Goal: Download file/media

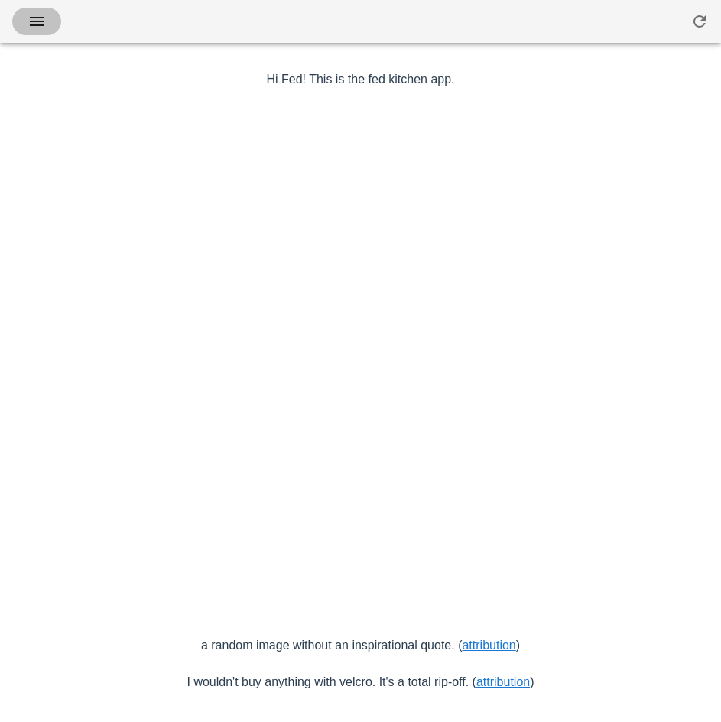
click at [34, 24] on icon "button" at bounding box center [37, 21] width 18 height 18
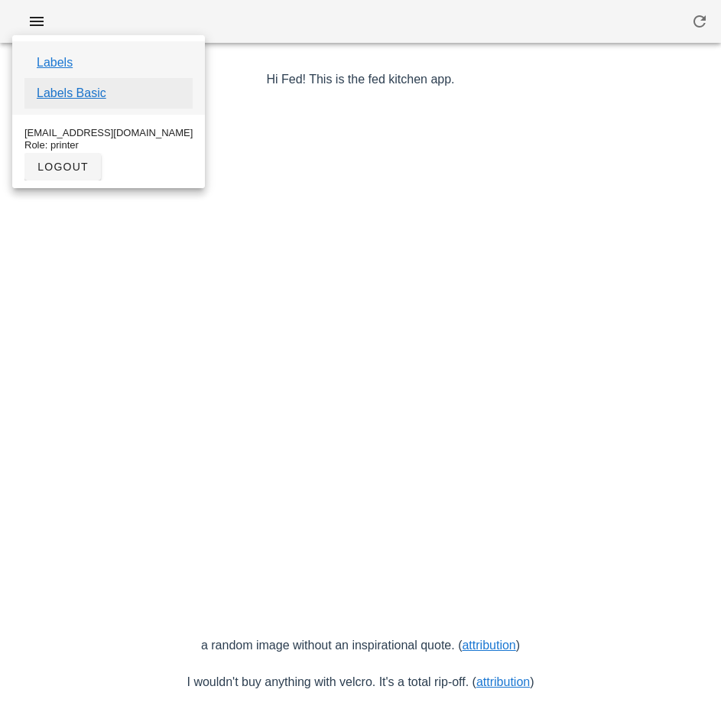
click at [94, 96] on link "Labels Basic" at bounding box center [72, 93] width 70 height 18
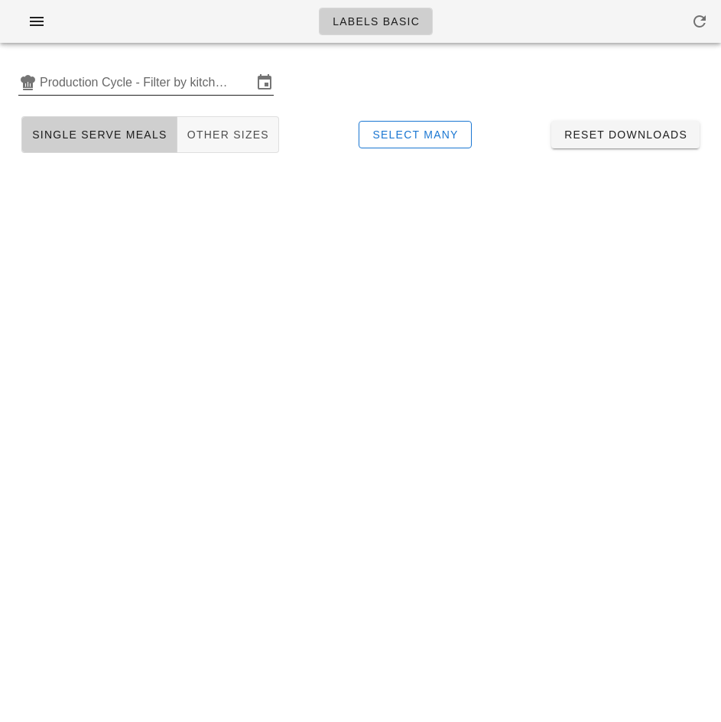
click at [89, 78] on input "Production Cycle - Filter by kitchen production schedules" at bounding box center [146, 82] width 213 height 24
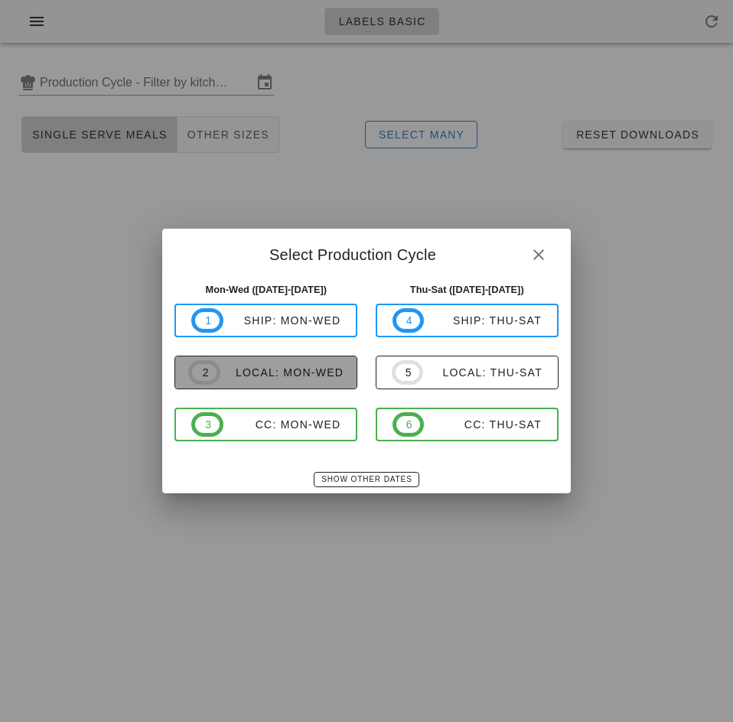
click at [285, 373] on div "local: Mon-Wed" at bounding box center [281, 372] width 123 height 12
type input "local: Mon-Wed ([DATE]-[DATE])"
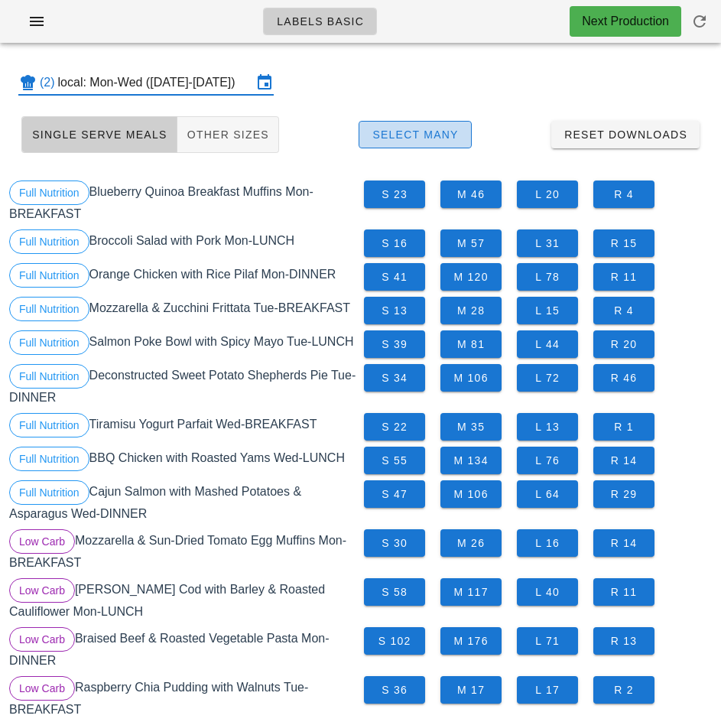
click at [442, 129] on span "Select Many" at bounding box center [415, 135] width 87 height 12
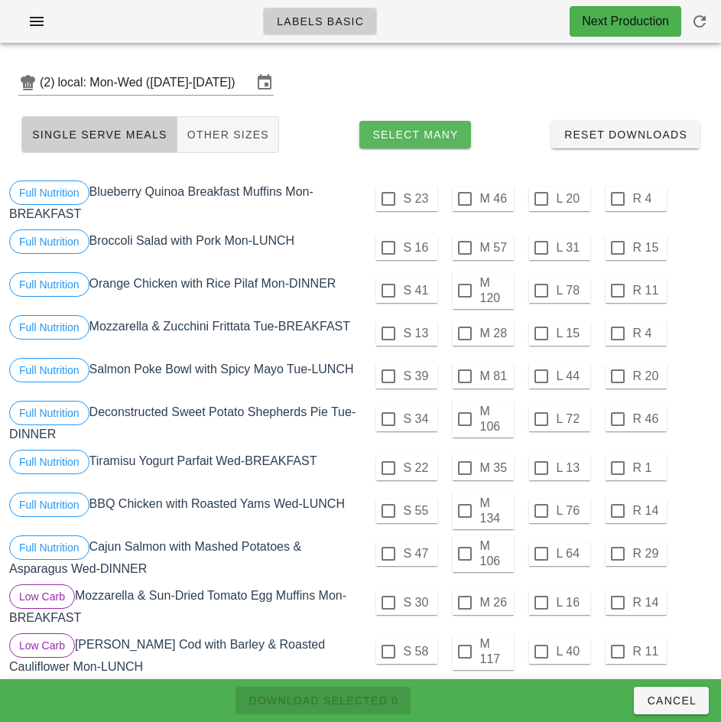
click at [465, 200] on div at bounding box center [465, 199] width 26 height 26
click at [464, 248] on div at bounding box center [465, 248] width 26 height 26
click at [464, 334] on div at bounding box center [465, 334] width 26 height 26
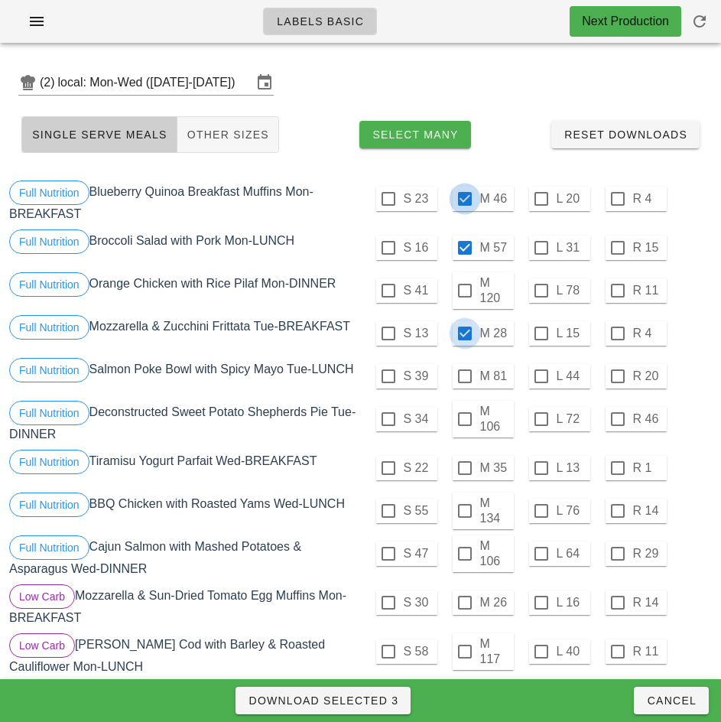
checkbox input "true"
click at [464, 468] on div at bounding box center [465, 468] width 26 height 26
checkbox input "true"
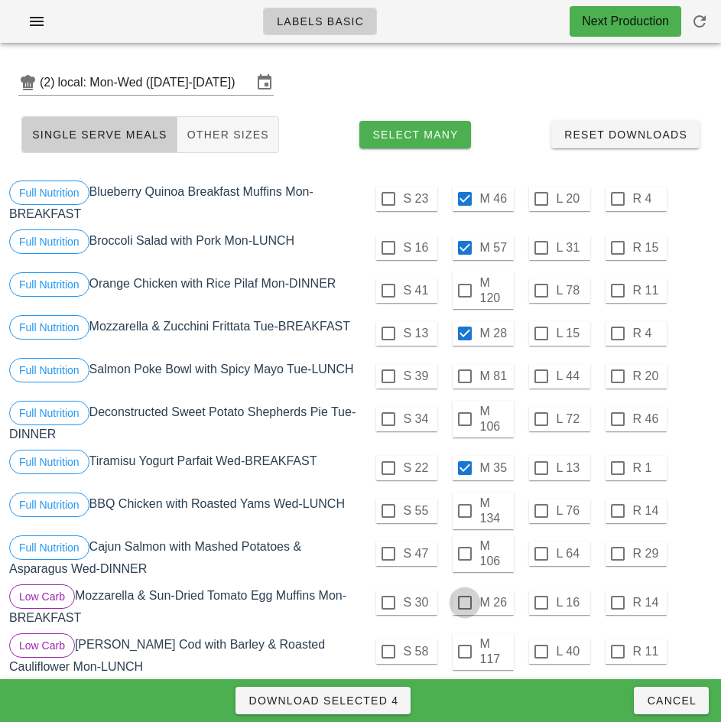
click at [464, 600] on div at bounding box center [465, 603] width 26 height 26
checkbox input "true"
click at [383, 698] on span "Download Selected 5" at bounding box center [323, 701] width 151 height 12
checkbox input "false"
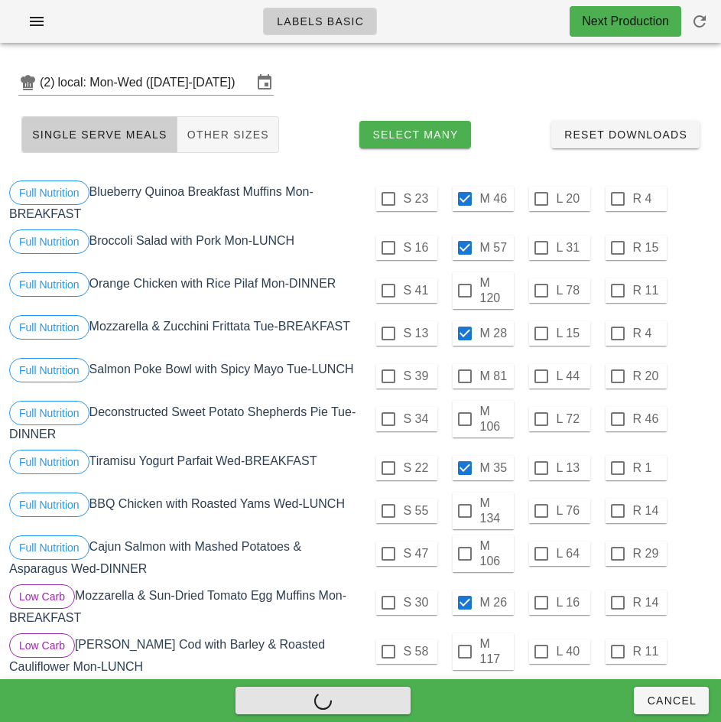
checkbox input "false"
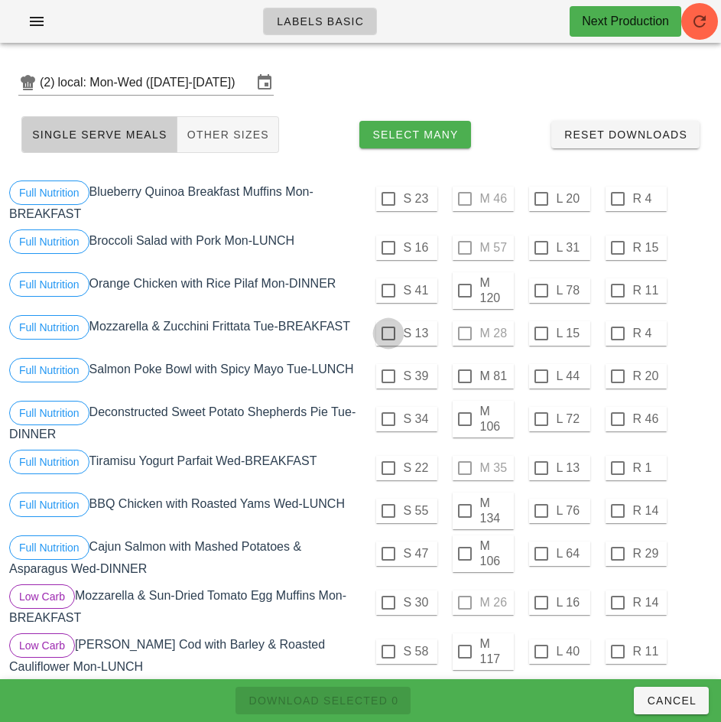
click at [390, 198] on div at bounding box center [389, 199] width 26 height 26
click at [386, 247] on div at bounding box center [389, 248] width 26 height 26
click at [389, 334] on div at bounding box center [389, 334] width 26 height 26
checkbox input "true"
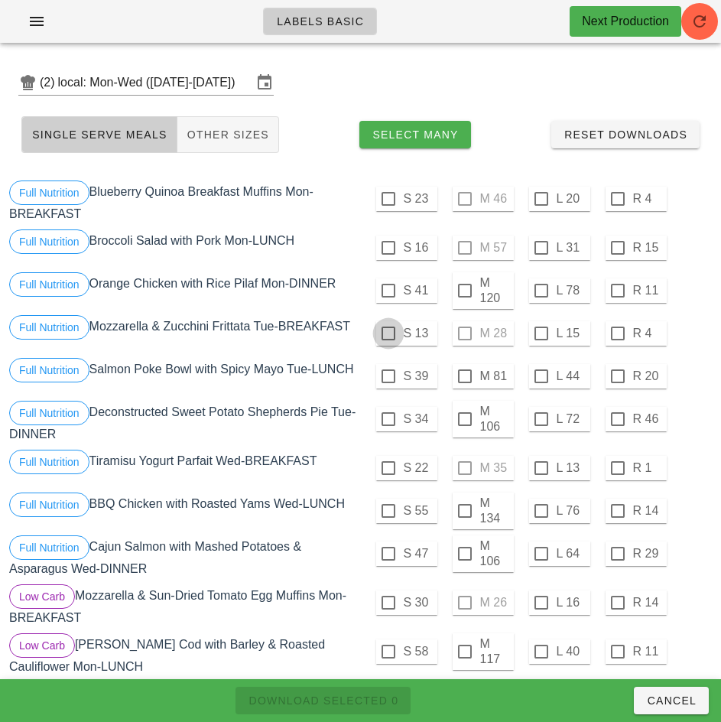
checkbox input "true"
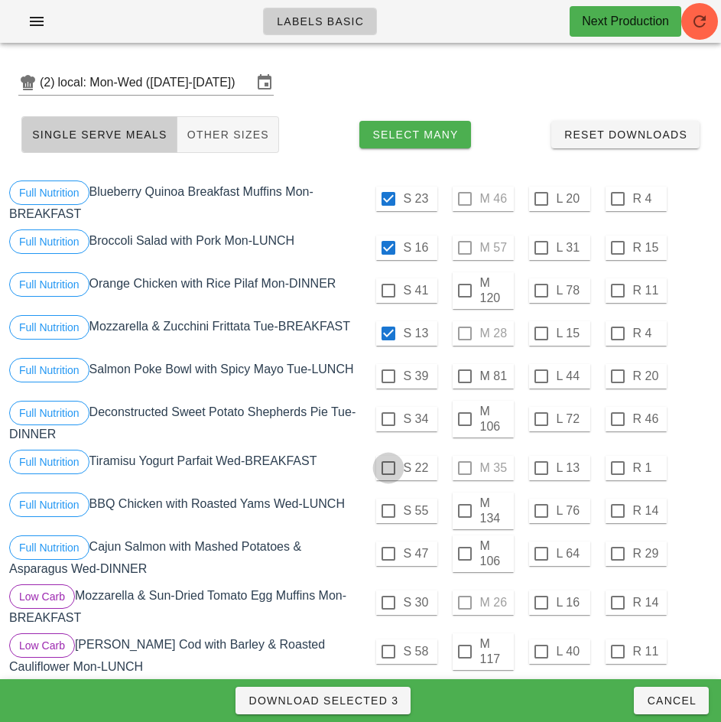
click at [388, 468] on div at bounding box center [389, 468] width 26 height 26
checkbox input "true"
click at [386, 600] on div at bounding box center [389, 603] width 26 height 26
checkbox input "true"
click at [379, 706] on span "Download Selected 5" at bounding box center [323, 701] width 151 height 12
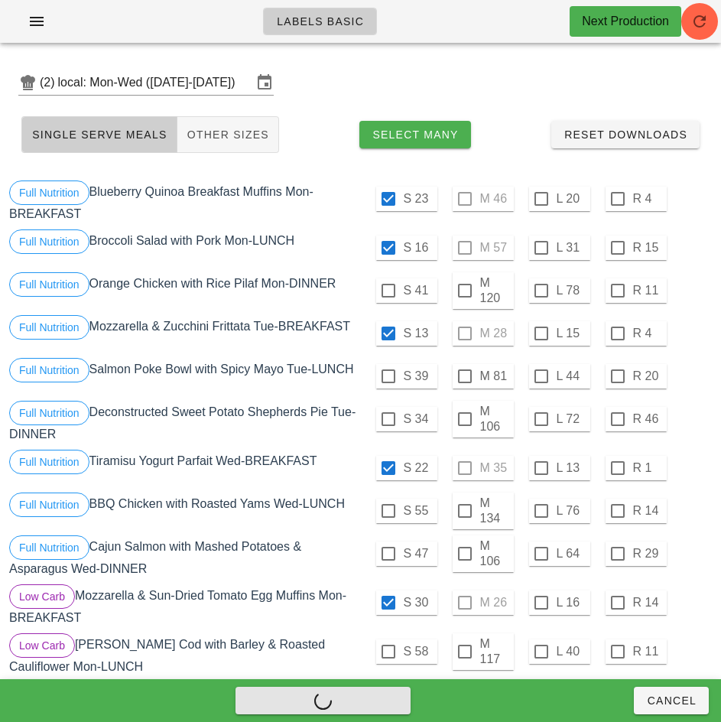
checkbox input "false"
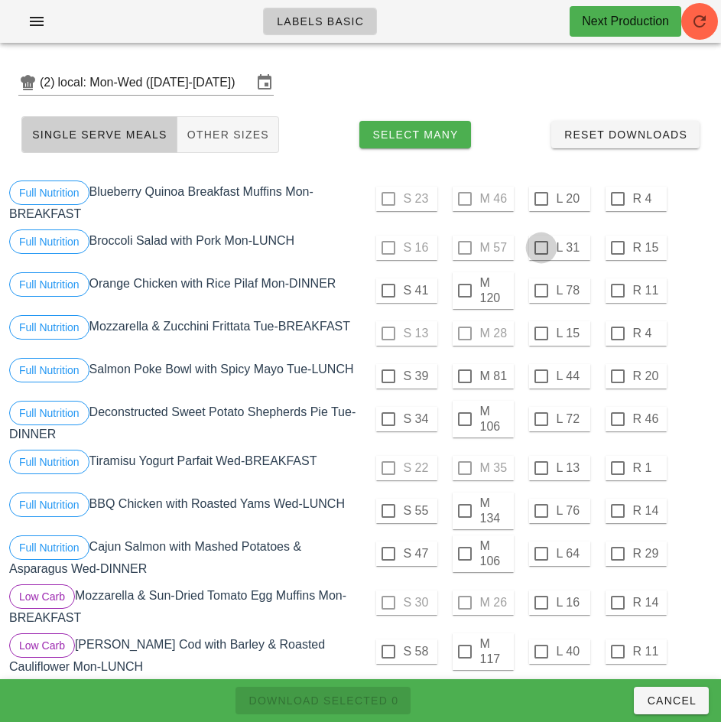
click at [541, 199] on div at bounding box center [542, 199] width 26 height 26
click at [541, 248] on div at bounding box center [542, 248] width 26 height 26
checkbox input "true"
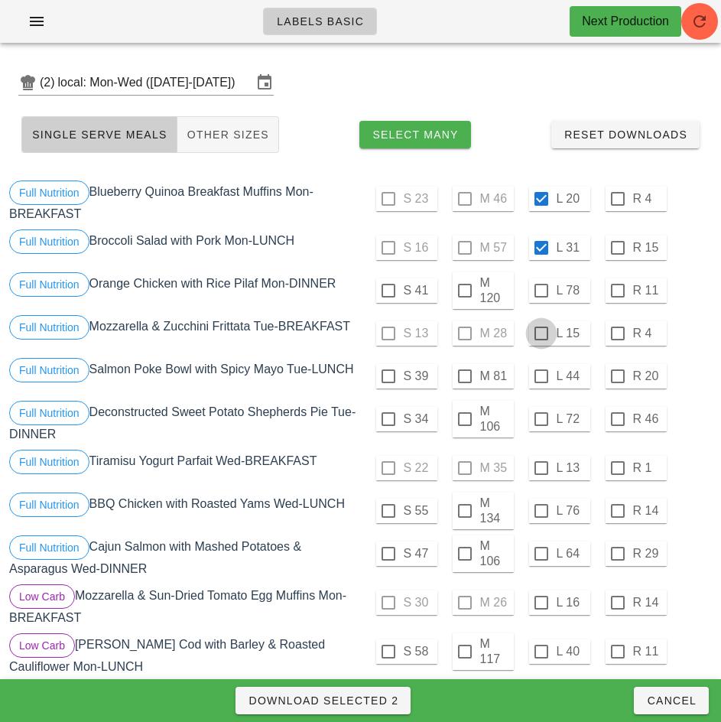
click at [541, 334] on div at bounding box center [542, 334] width 26 height 26
checkbox input "true"
click at [541, 468] on div at bounding box center [542, 468] width 26 height 26
checkbox input "true"
click at [540, 604] on div at bounding box center [542, 603] width 26 height 26
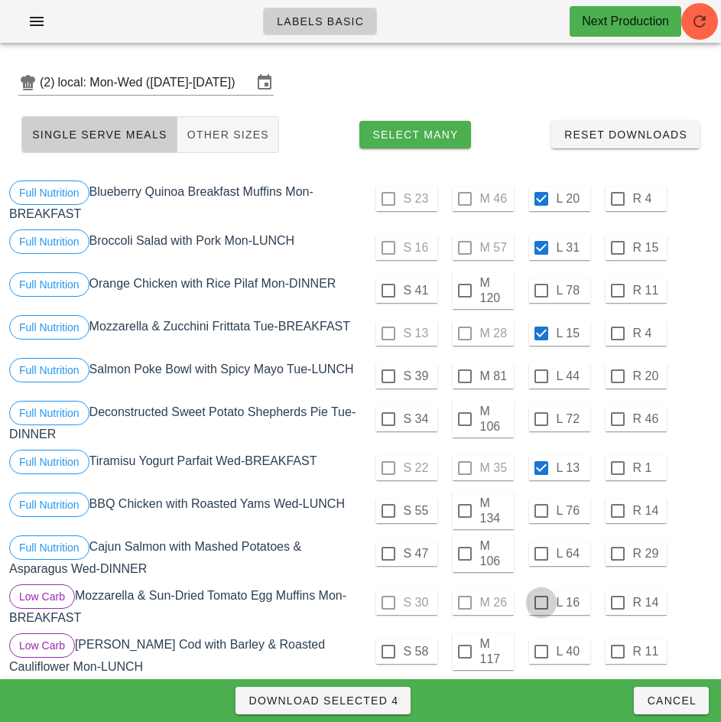
checkbox input "true"
click at [373, 705] on span "Download Selected 5" at bounding box center [323, 701] width 151 height 12
checkbox input "false"
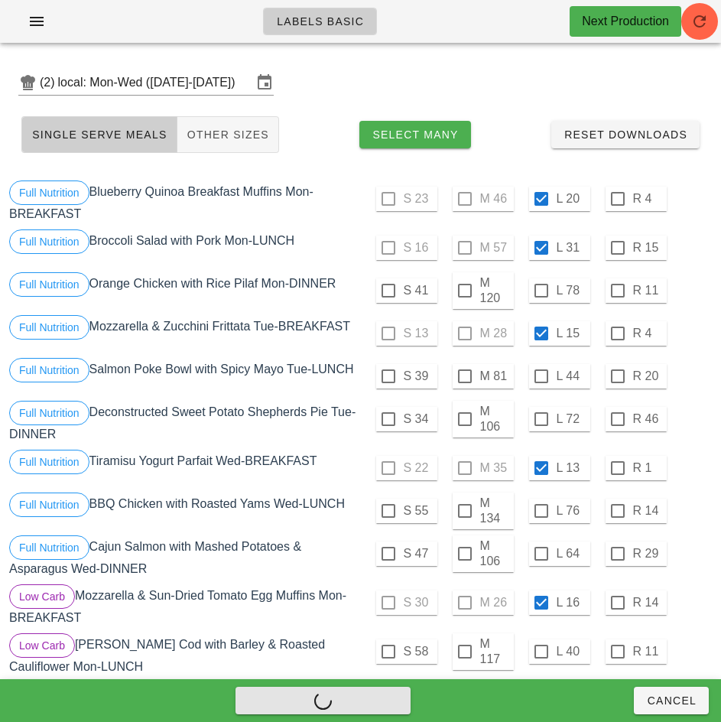
checkbox input "false"
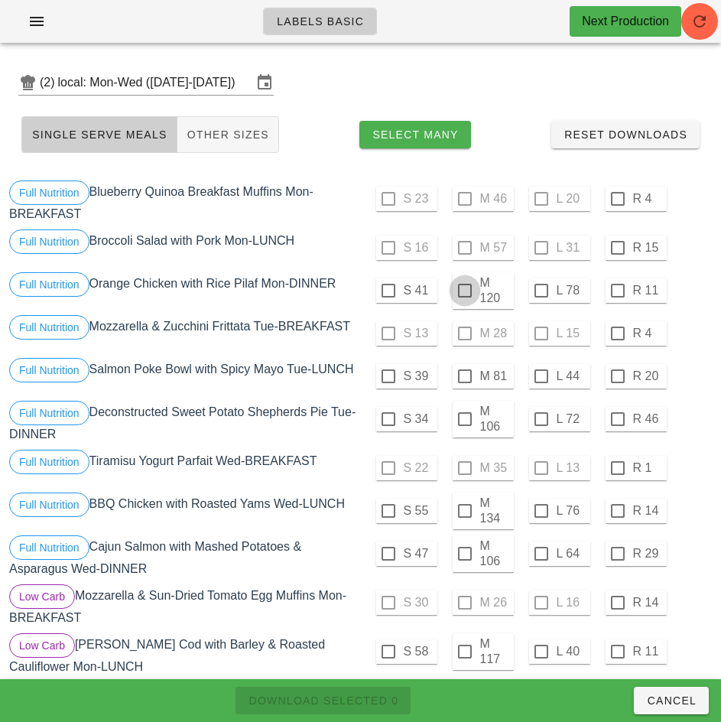
click at [464, 291] on div at bounding box center [465, 291] width 26 height 26
click at [379, 701] on span "Download Selected 1" at bounding box center [323, 701] width 151 height 12
checkbox input "false"
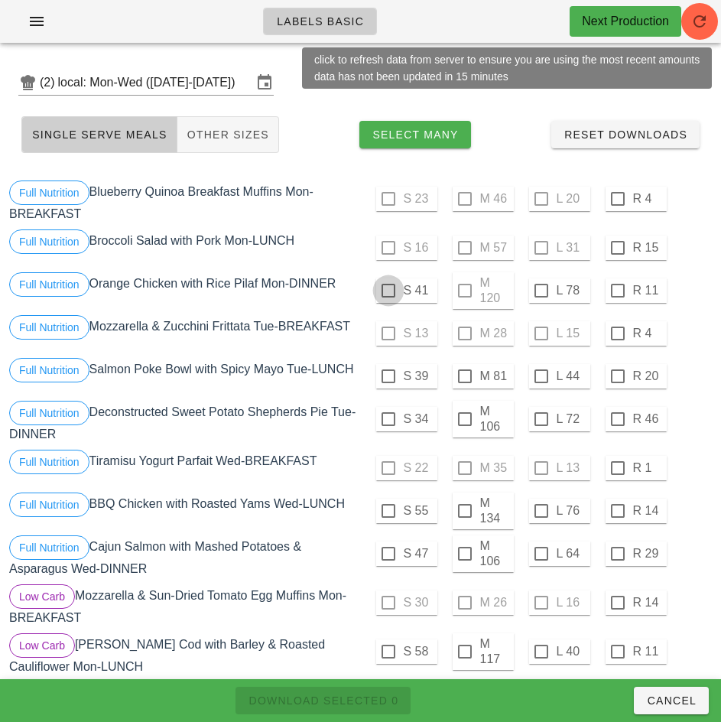
click at [388, 291] on div at bounding box center [389, 291] width 26 height 26
checkbox input "true"
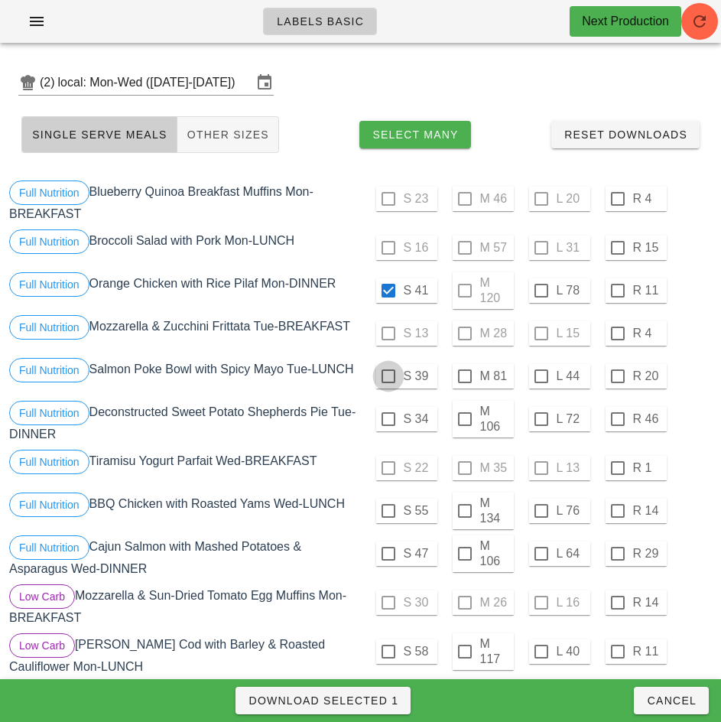
click at [388, 376] on div at bounding box center [389, 376] width 26 height 26
checkbox input "true"
click at [388, 419] on div at bounding box center [389, 419] width 26 height 26
checkbox input "true"
click at [380, 701] on span "Download Selected 3" at bounding box center [323, 701] width 151 height 12
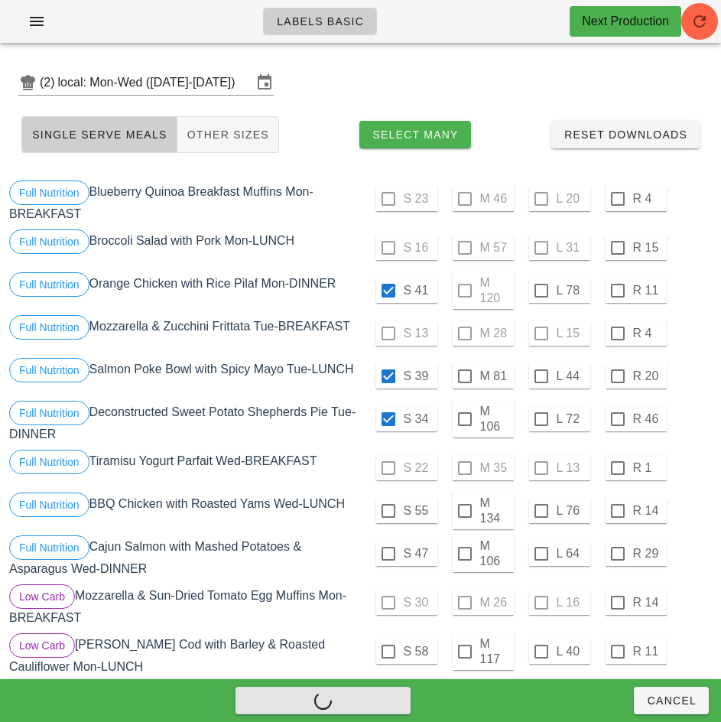
checkbox input "false"
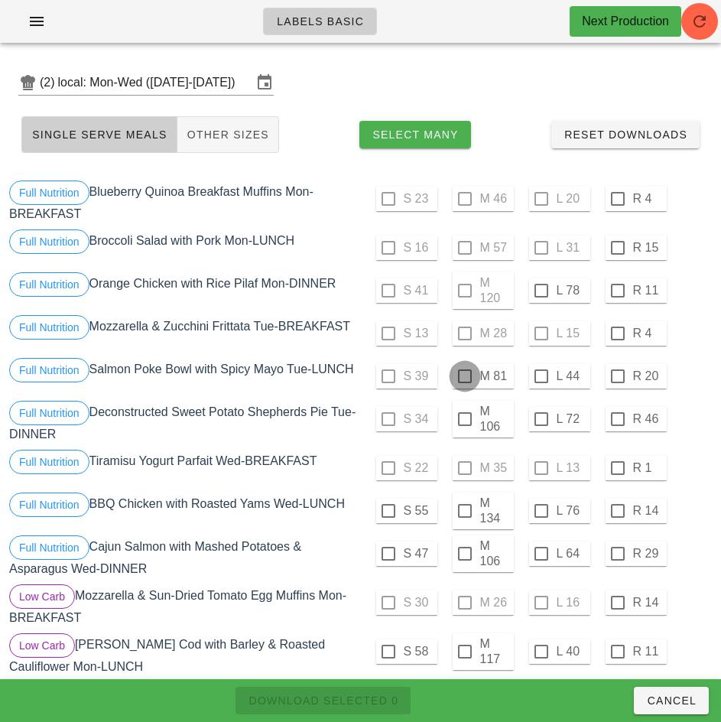
click at [464, 376] on div at bounding box center [465, 376] width 26 height 26
checkbox input "true"
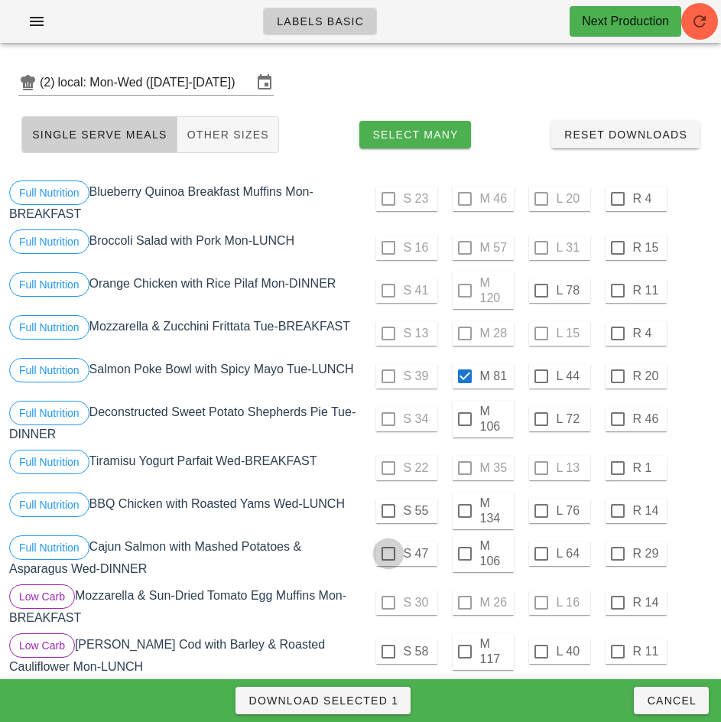
click at [388, 554] on div at bounding box center [389, 554] width 26 height 26
checkbox input "true"
click at [369, 701] on span "Download Selected 2" at bounding box center [323, 701] width 151 height 12
checkbox input "false"
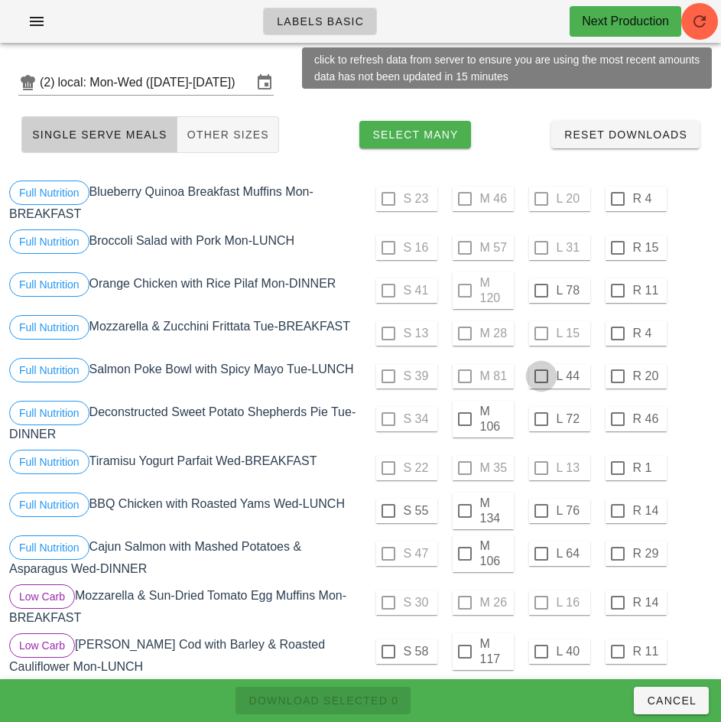
click at [529, 376] on div at bounding box center [542, 376] width 26 height 26
checkbox input "true"
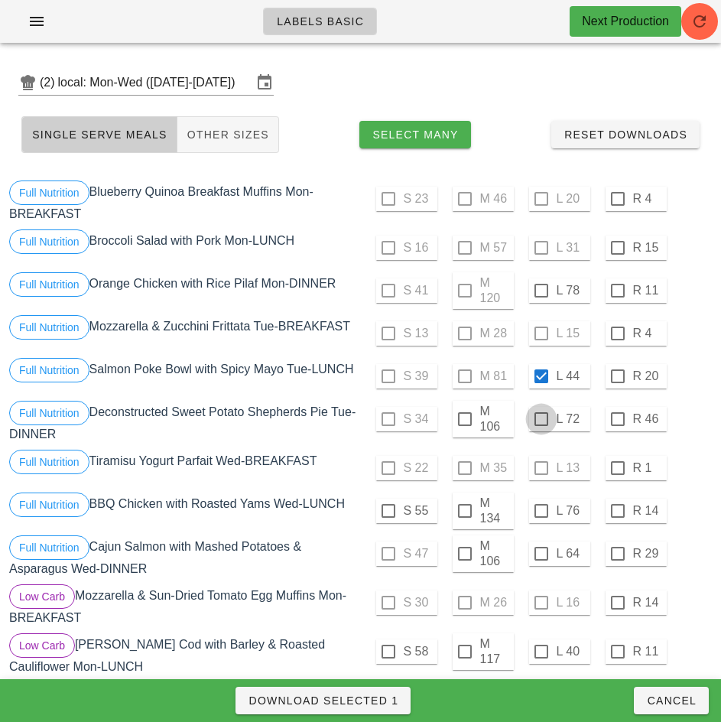
click at [539, 421] on div at bounding box center [542, 419] width 26 height 26
checkbox input "true"
click at [390, 698] on span "Download Selected 2" at bounding box center [323, 701] width 151 height 12
checkbox input "false"
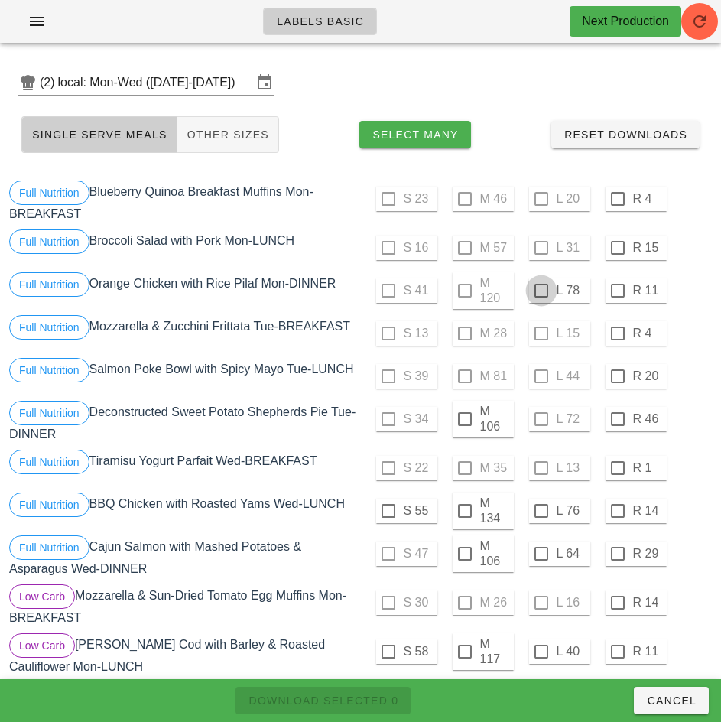
click at [541, 291] on div at bounding box center [542, 291] width 26 height 26
click at [378, 701] on span "Download Selected 1" at bounding box center [323, 701] width 151 height 12
checkbox input "false"
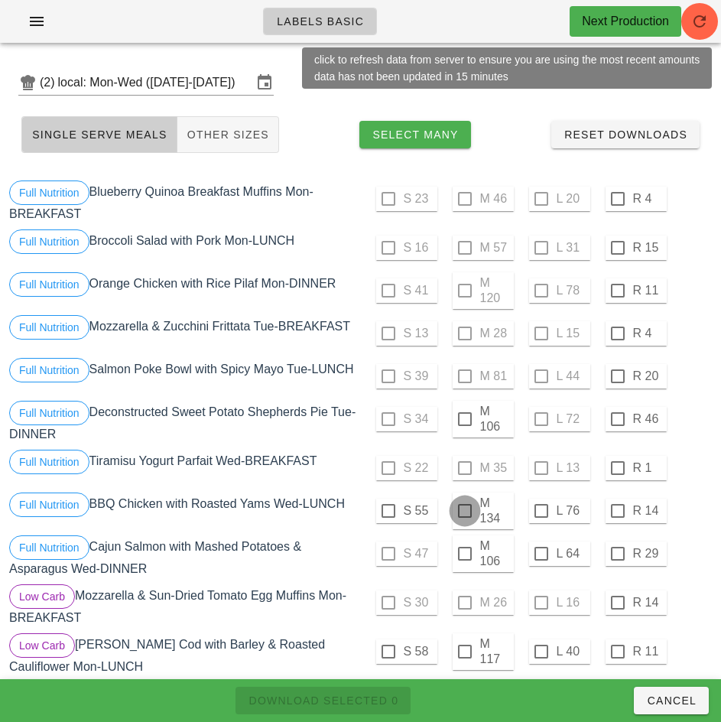
click at [464, 511] on div at bounding box center [465, 511] width 26 height 26
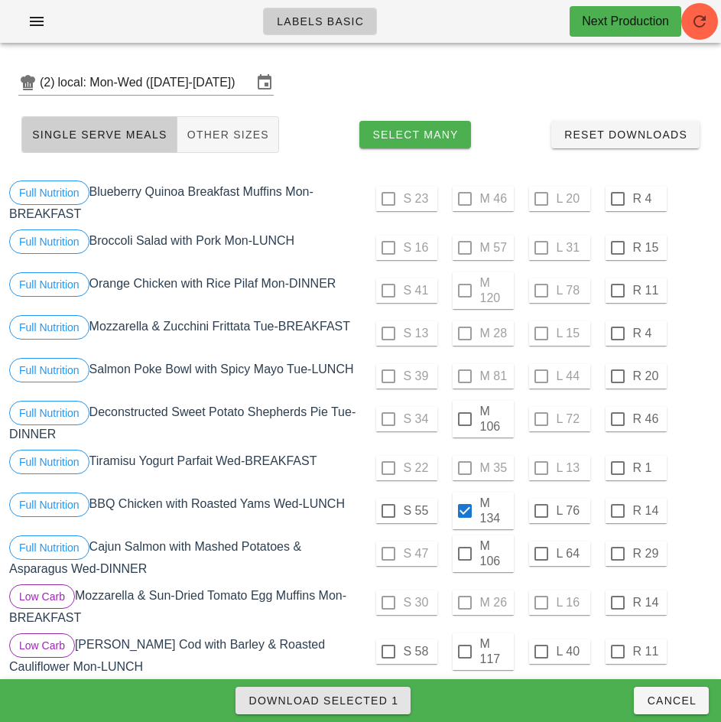
click at [382, 706] on span "Download Selected 1" at bounding box center [323, 701] width 151 height 12
checkbox input "false"
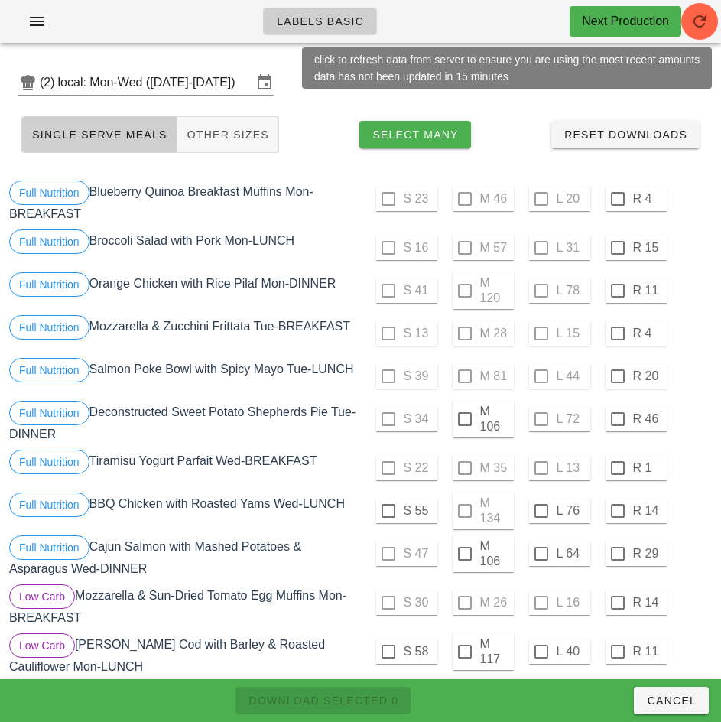
click at [557, 510] on label "L 76" at bounding box center [572, 510] width 31 height 15
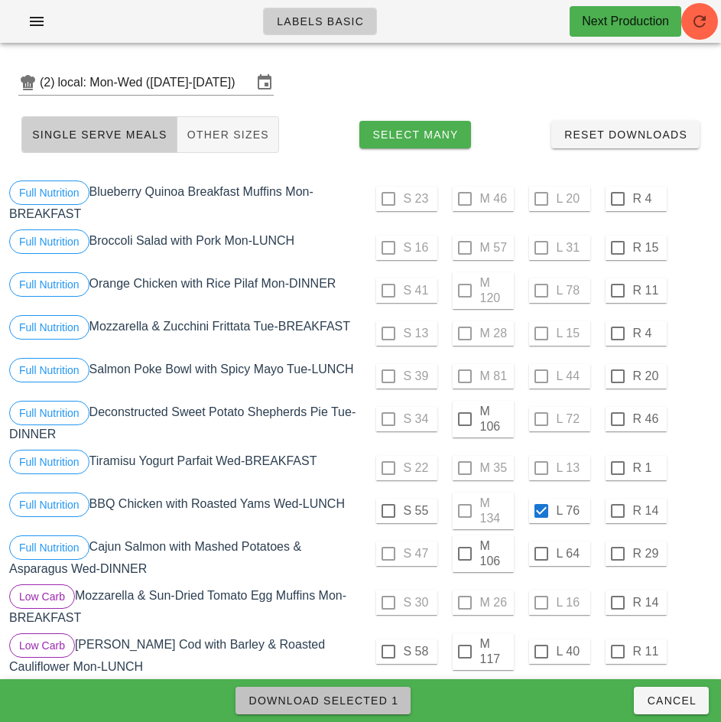
click at [373, 700] on span "Download Selected 1" at bounding box center [323, 701] width 151 height 12
checkbox input "false"
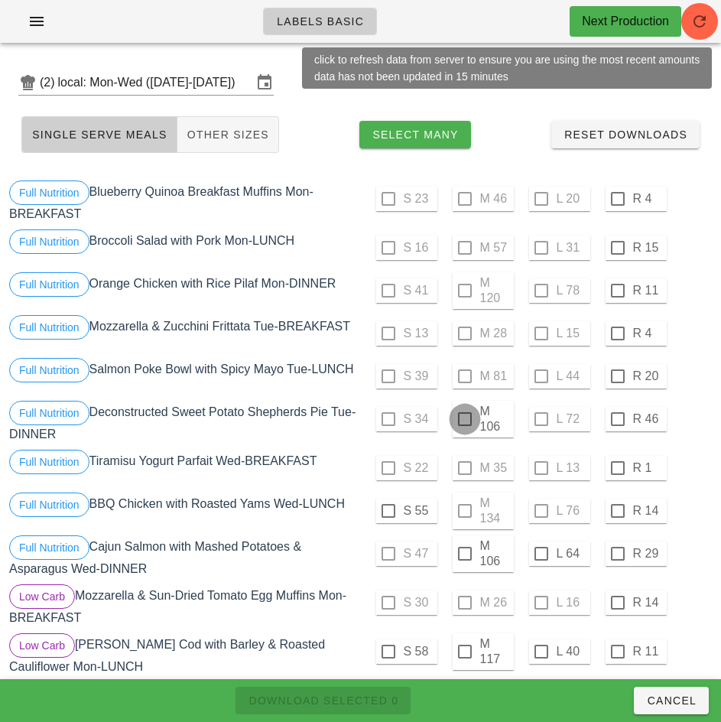
click at [463, 418] on div at bounding box center [465, 419] width 26 height 26
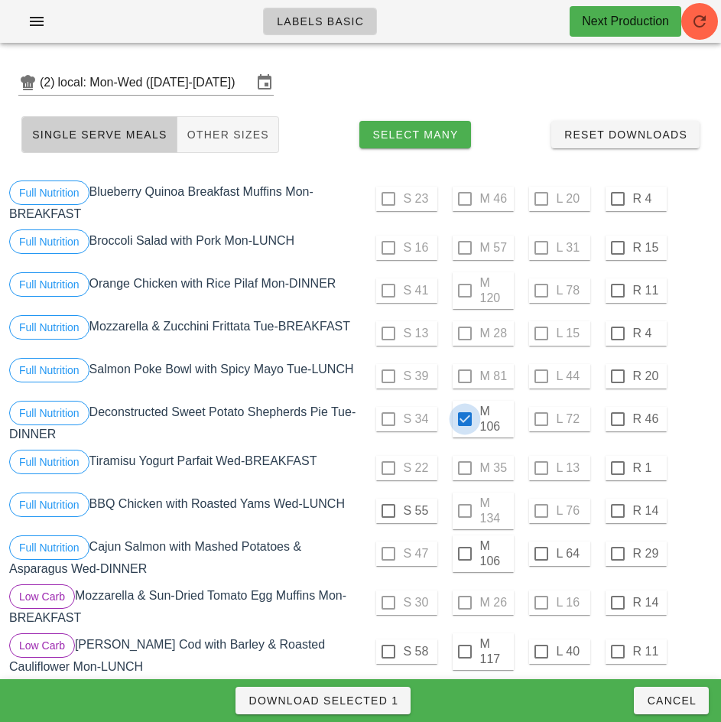
click at [376, 699] on span "Download Selected 1" at bounding box center [323, 701] width 151 height 12
checkbox input "false"
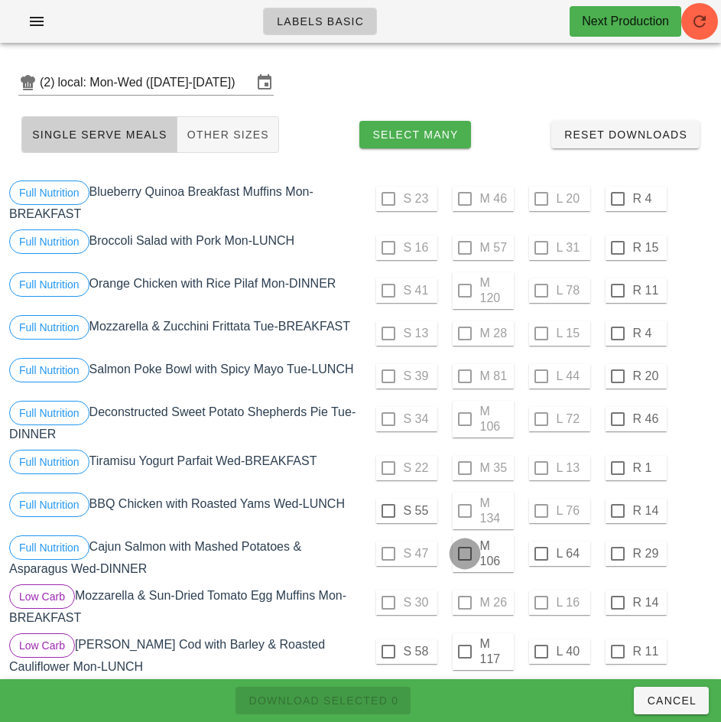
click at [464, 554] on div at bounding box center [465, 554] width 26 height 26
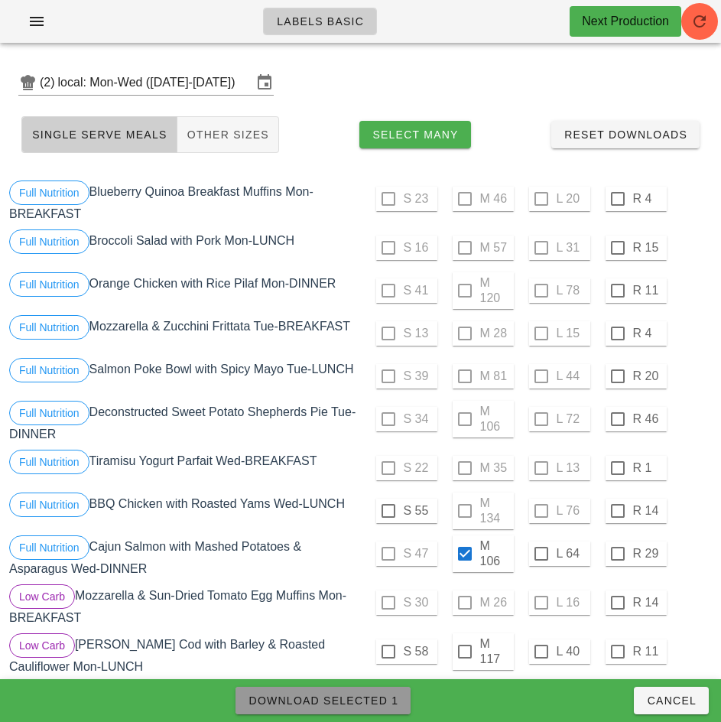
click at [392, 701] on span "Download Selected 1" at bounding box center [323, 701] width 151 height 12
checkbox input "false"
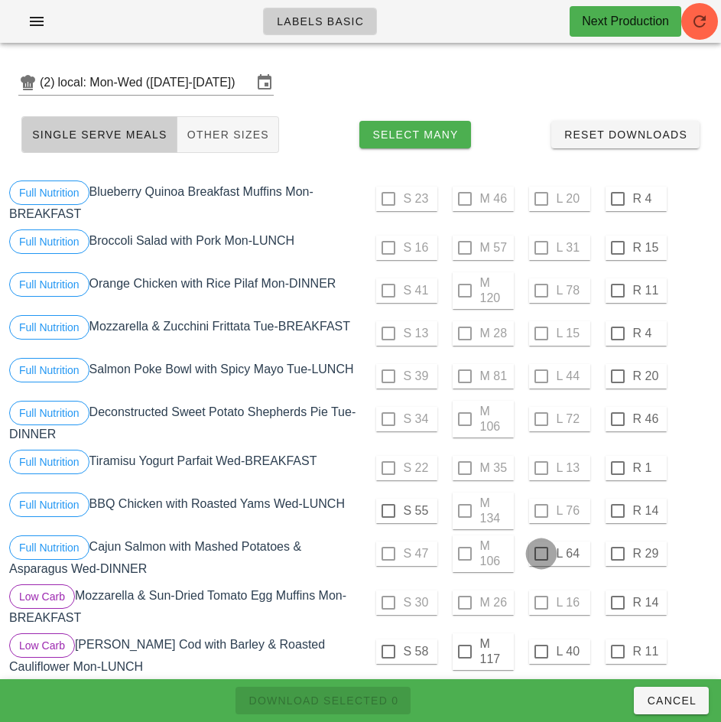
click at [541, 554] on div at bounding box center [542, 554] width 26 height 26
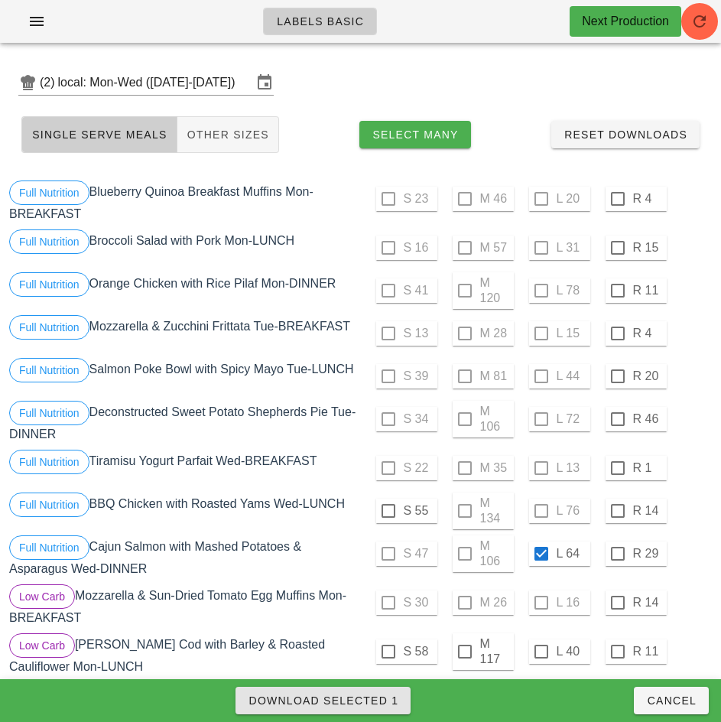
click at [383, 698] on span "Download Selected 1" at bounding box center [323, 701] width 151 height 12
checkbox input "false"
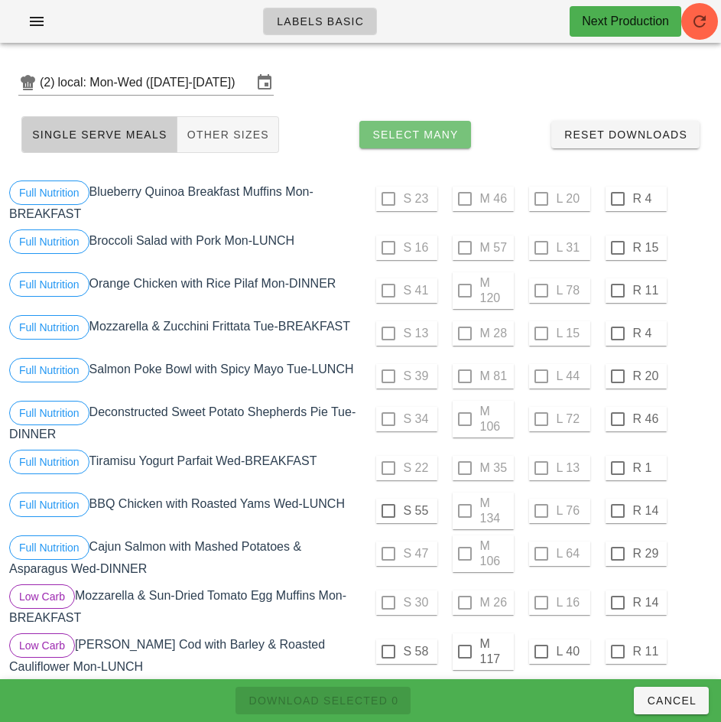
click at [441, 134] on span "Select Many" at bounding box center [415, 135] width 87 height 12
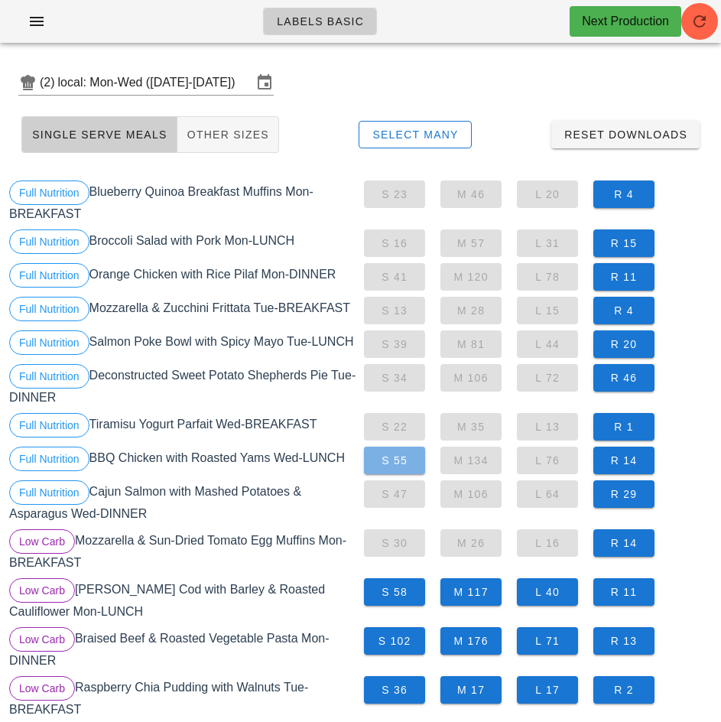
click at [398, 458] on span "S 55" at bounding box center [394, 460] width 37 height 12
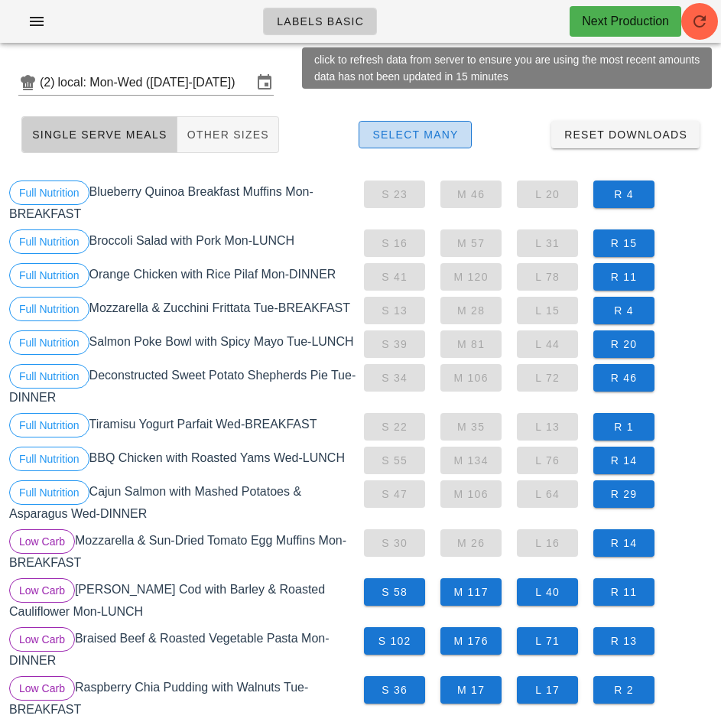
click at [427, 136] on span "Select Many" at bounding box center [415, 135] width 87 height 12
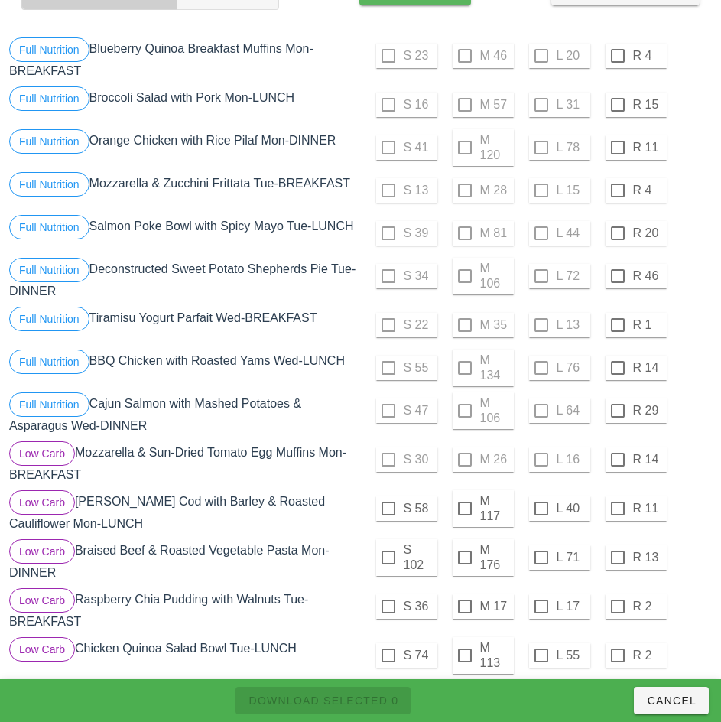
scroll to position [148, 0]
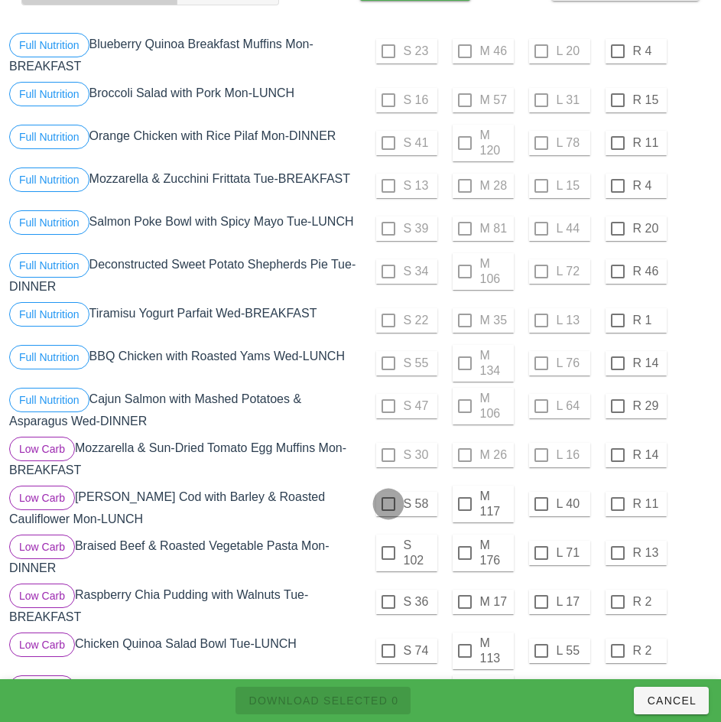
click at [388, 504] on div at bounding box center [389, 504] width 26 height 26
checkbox input "true"
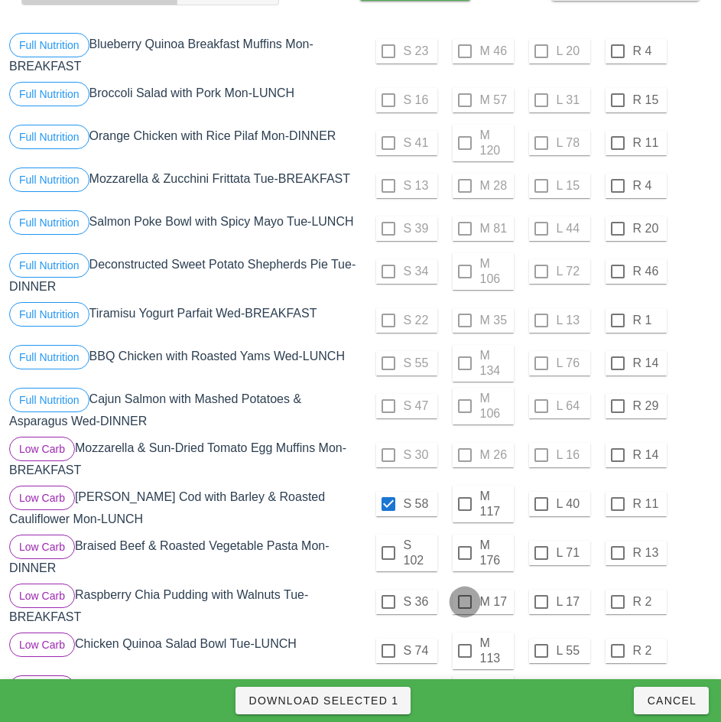
click at [464, 602] on div at bounding box center [465, 602] width 26 height 26
checkbox input "true"
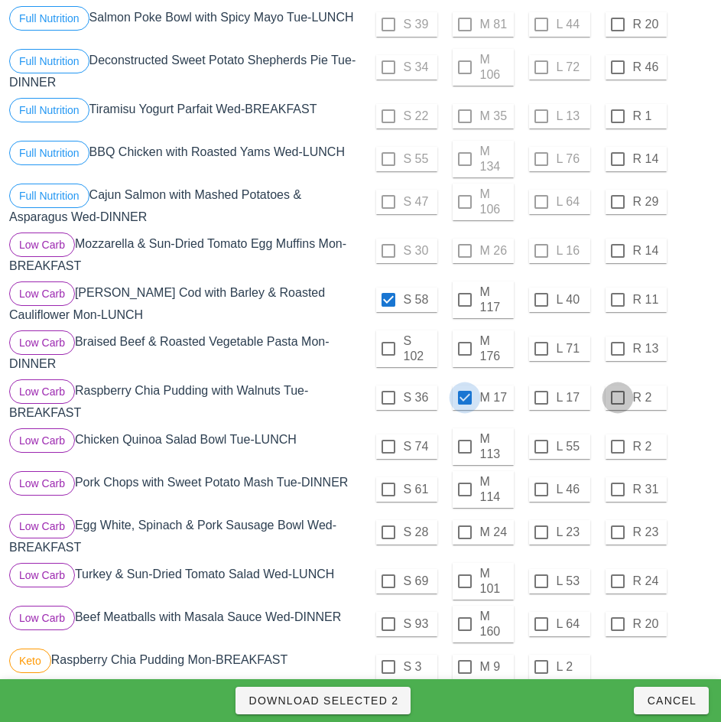
scroll to position [353, 0]
click at [464, 532] on div at bounding box center [465, 532] width 26 height 26
checkbox input "true"
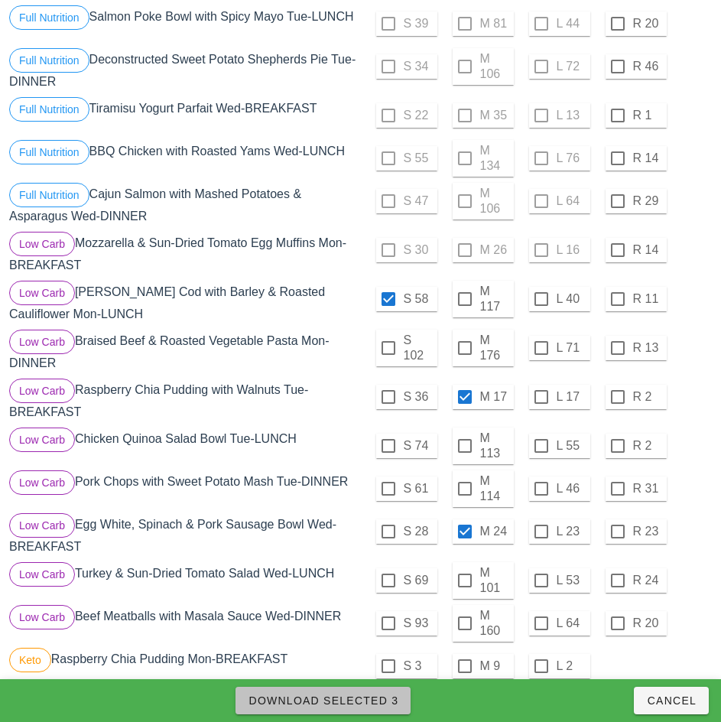
click at [371, 697] on span "Download Selected 3" at bounding box center [323, 701] width 151 height 12
checkbox input "false"
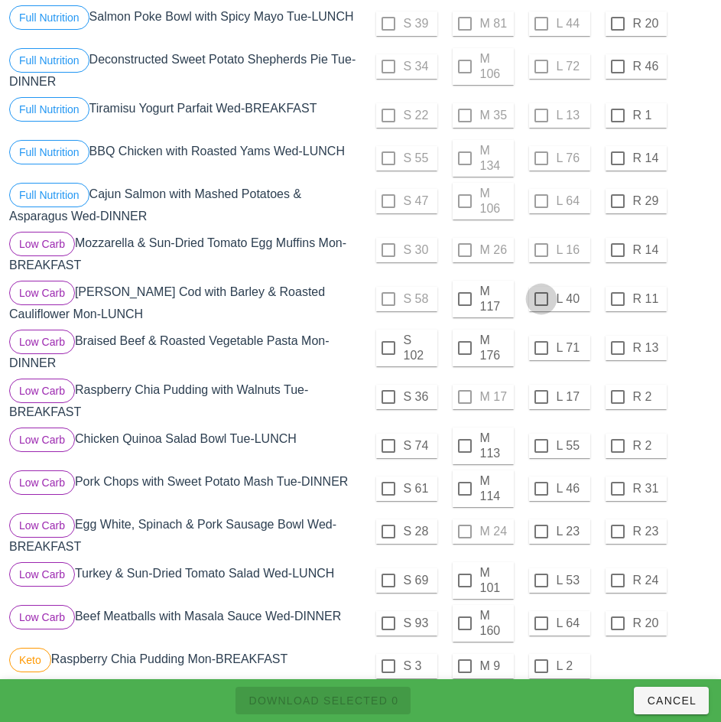
click at [541, 299] on div at bounding box center [542, 299] width 26 height 26
checkbox input "true"
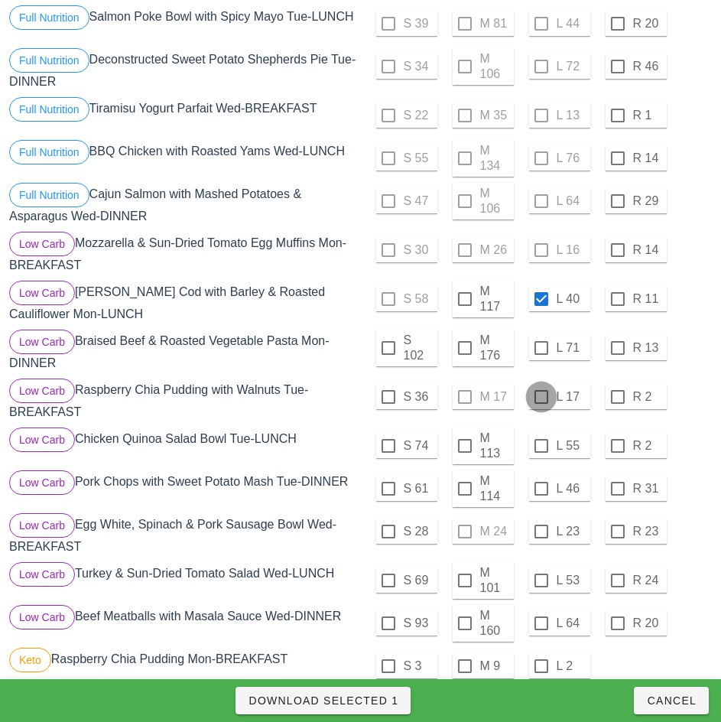
click at [541, 397] on div at bounding box center [542, 397] width 26 height 26
checkbox input "true"
click at [541, 532] on div at bounding box center [542, 532] width 26 height 26
checkbox input "true"
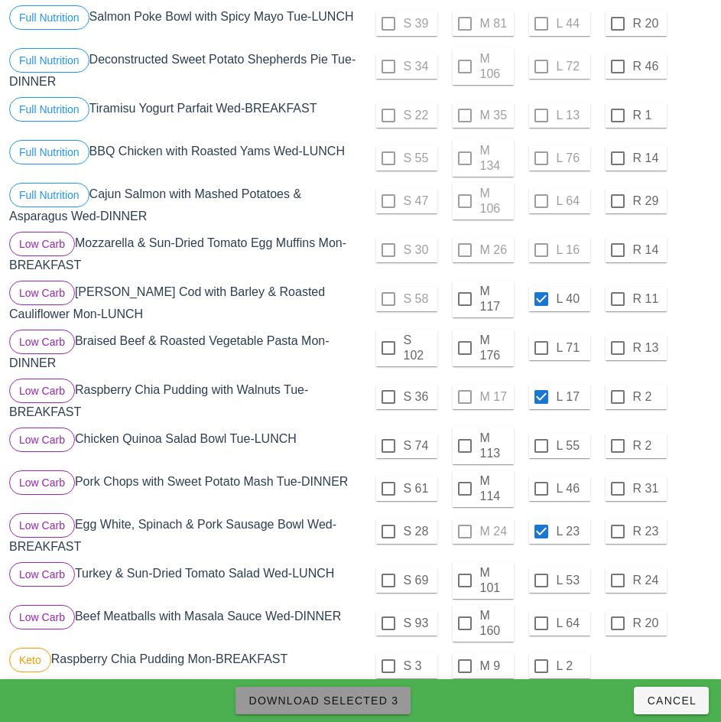
click at [380, 700] on span "Download Selected 3" at bounding box center [323, 701] width 151 height 12
checkbox input "false"
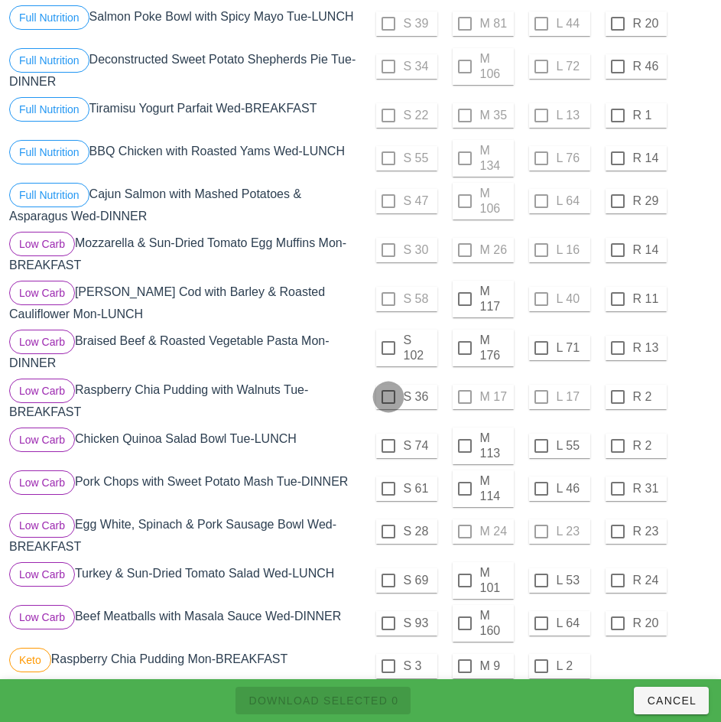
click at [388, 397] on div at bounding box center [389, 397] width 26 height 26
checkbox input "true"
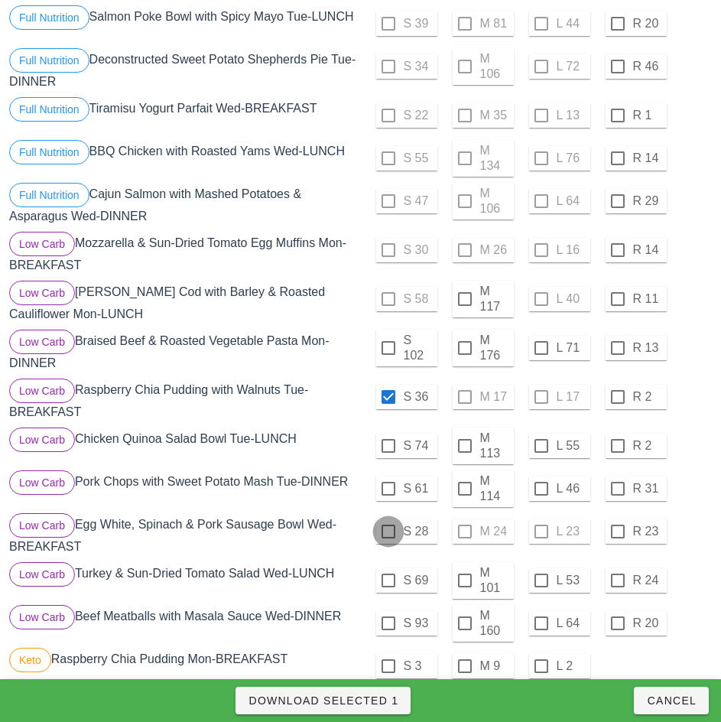
click at [388, 532] on div at bounding box center [389, 532] width 26 height 26
checkbox input "true"
click at [384, 697] on span "Download Selected 2" at bounding box center [323, 701] width 151 height 12
checkbox input "false"
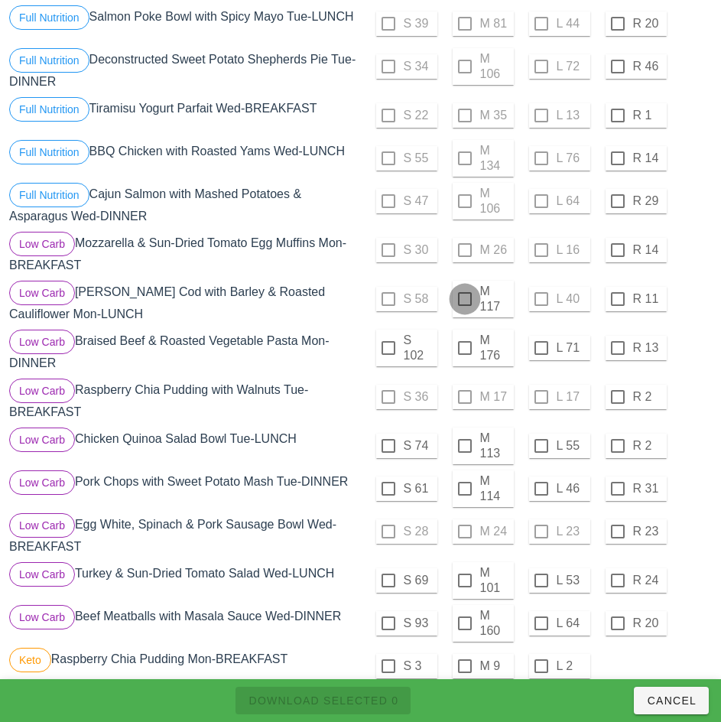
click at [464, 299] on div at bounding box center [465, 299] width 26 height 26
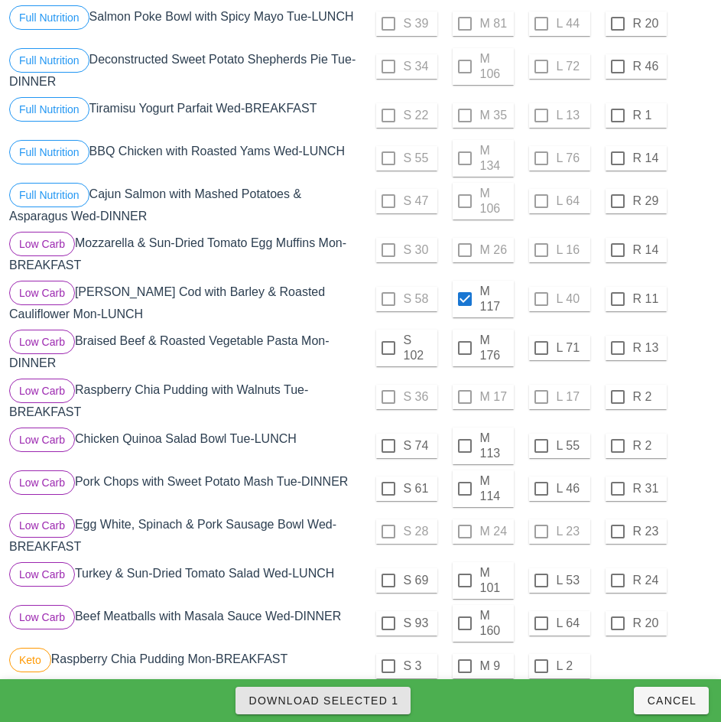
click at [369, 695] on span "Download Selected 1" at bounding box center [323, 701] width 151 height 12
checkbox input "false"
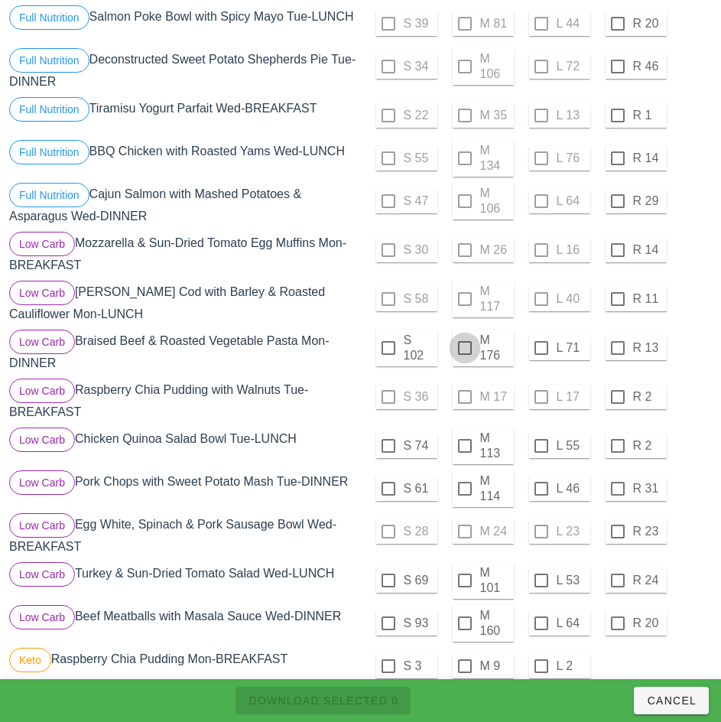
click at [464, 348] on div at bounding box center [465, 348] width 26 height 26
click at [385, 700] on span "Download Selected 1" at bounding box center [323, 701] width 151 height 12
checkbox input "false"
click at [388, 348] on div at bounding box center [389, 348] width 26 height 26
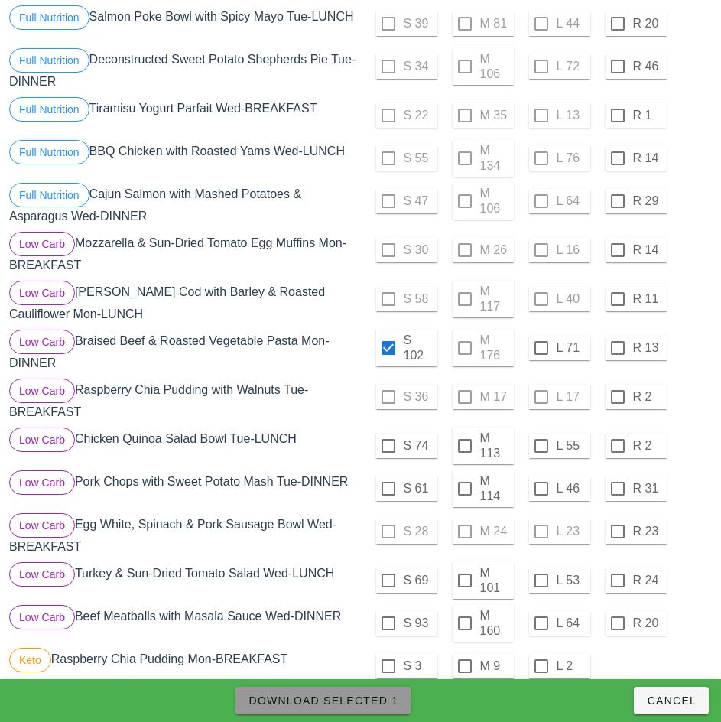
click at [379, 702] on span "Download Selected 1" at bounding box center [323, 701] width 151 height 12
checkbox input "false"
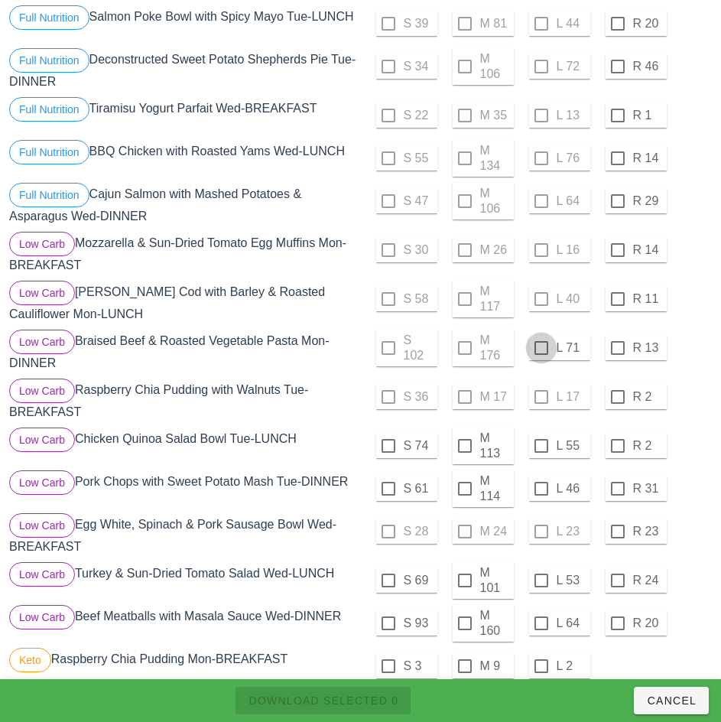
click at [541, 348] on div at bounding box center [542, 348] width 26 height 26
click at [376, 702] on span "Download Selected 1" at bounding box center [323, 701] width 151 height 12
checkbox input "false"
click at [532, 500] on div "L 46" at bounding box center [559, 489] width 61 height 24
click at [464, 446] on div at bounding box center [465, 446] width 26 height 26
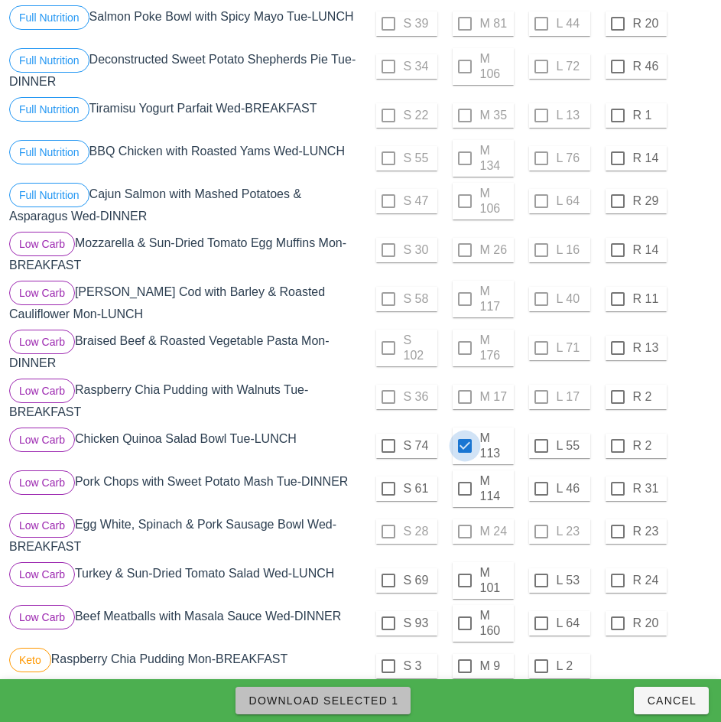
click at [366, 703] on span "Download Selected 1" at bounding box center [323, 701] width 151 height 12
checkbox input "false"
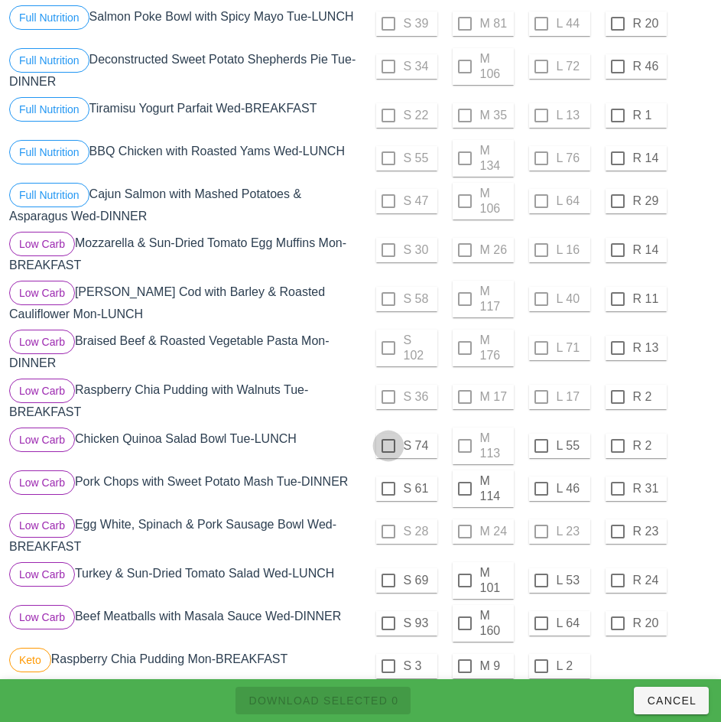
click at [388, 446] on div at bounding box center [389, 446] width 26 height 26
checkbox input "true"
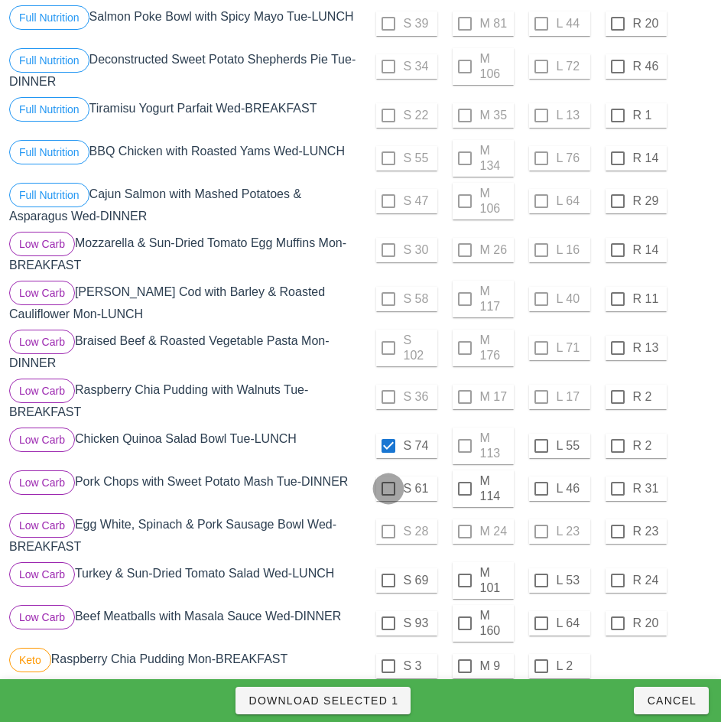
click at [390, 489] on div at bounding box center [389, 489] width 26 height 26
checkbox input "true"
click at [383, 700] on span "Download Selected 2" at bounding box center [323, 701] width 151 height 12
checkbox input "false"
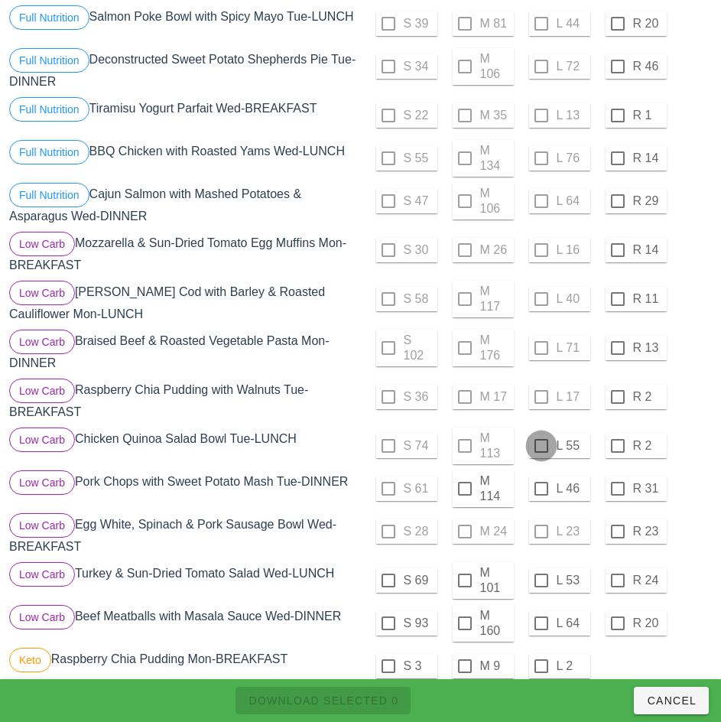
click at [542, 444] on div at bounding box center [542, 446] width 26 height 26
checkbox input "true"
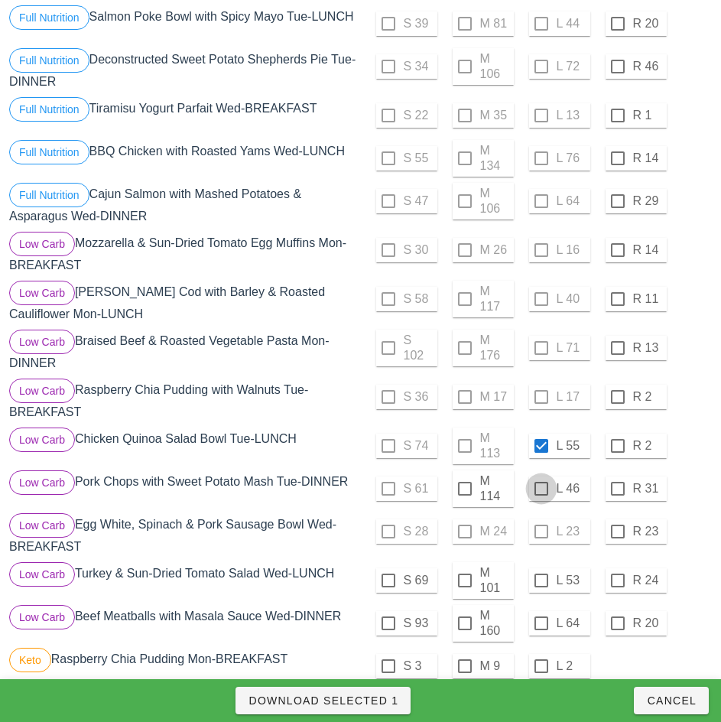
click at [541, 489] on div at bounding box center [542, 489] width 26 height 26
checkbox input "true"
click at [385, 700] on span "Download Selected 2" at bounding box center [323, 701] width 151 height 12
checkbox input "false"
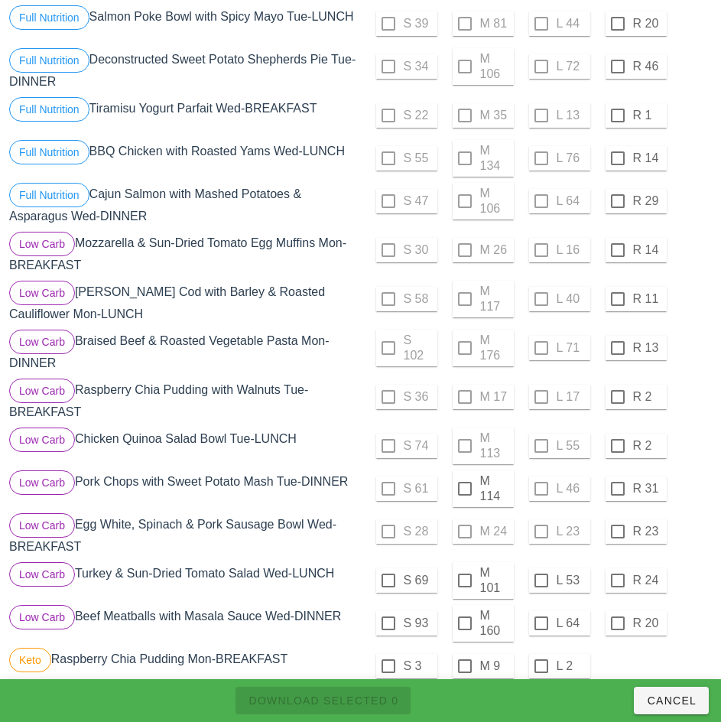
click at [464, 489] on div at bounding box center [465, 489] width 26 height 26
click at [380, 702] on span "Download Selected 1" at bounding box center [323, 701] width 151 height 12
checkbox input "false"
click at [464, 578] on div at bounding box center [465, 581] width 26 height 26
click at [374, 696] on span "Download Selected 1" at bounding box center [323, 701] width 151 height 12
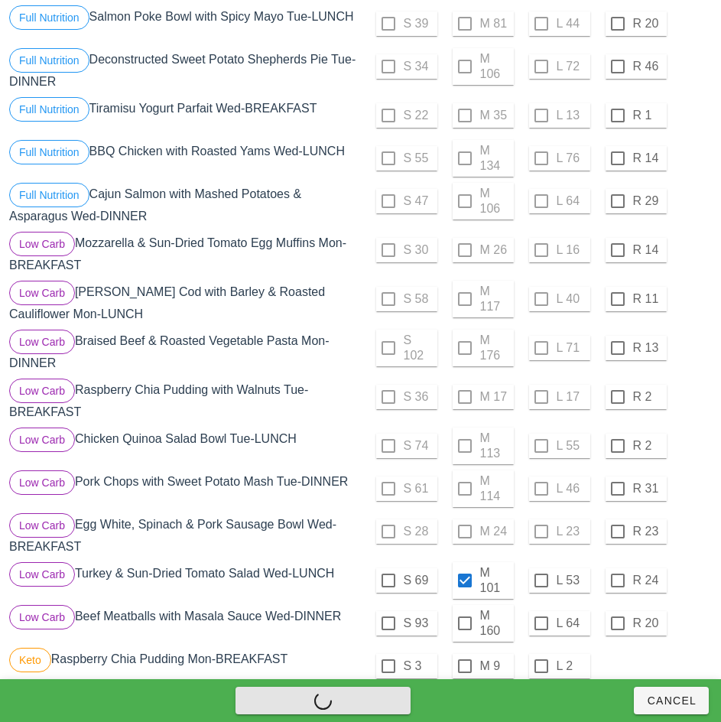
checkbox input "false"
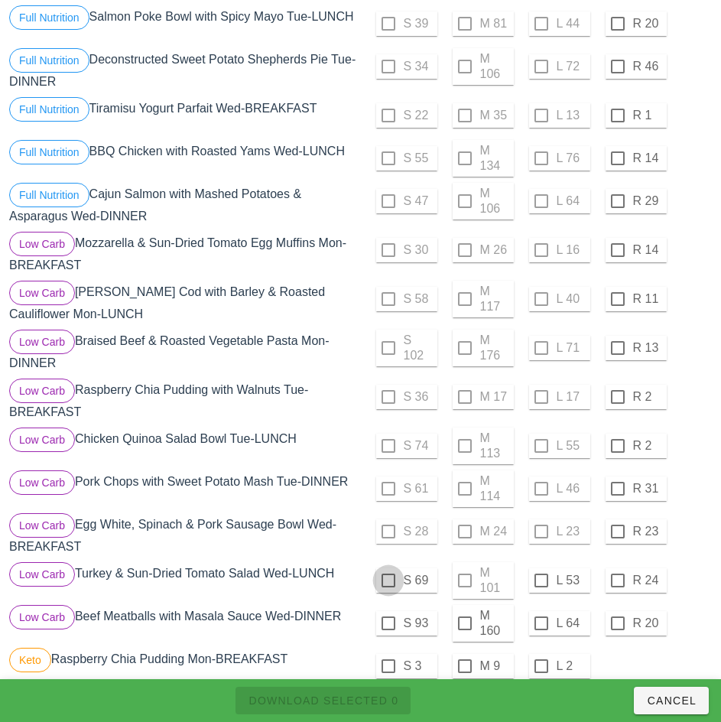
click at [386, 578] on div at bounding box center [389, 581] width 26 height 26
click at [377, 705] on span "Download Selected 1" at bounding box center [323, 701] width 151 height 12
checkbox input "false"
click at [539, 578] on div at bounding box center [542, 581] width 26 height 26
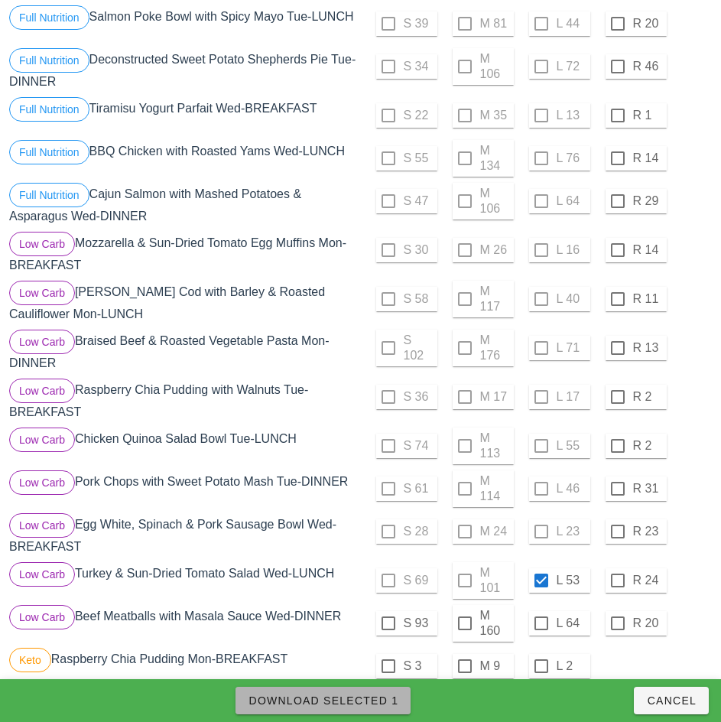
click at [383, 703] on span "Download Selected 1" at bounding box center [323, 701] width 151 height 12
checkbox input "false"
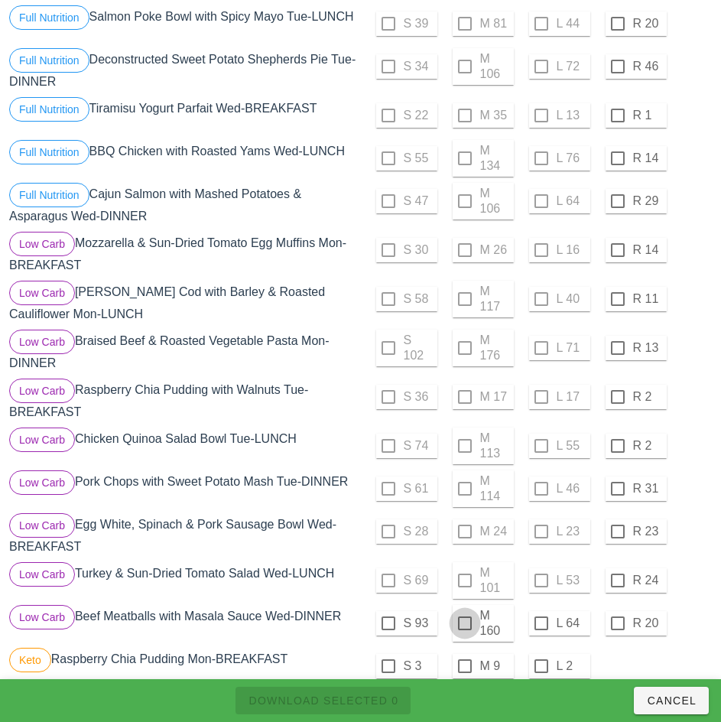
click at [465, 620] on div at bounding box center [465, 623] width 26 height 26
click at [377, 699] on span "Download Selected 1" at bounding box center [323, 701] width 151 height 12
checkbox input "false"
click at [390, 625] on div at bounding box center [389, 623] width 26 height 26
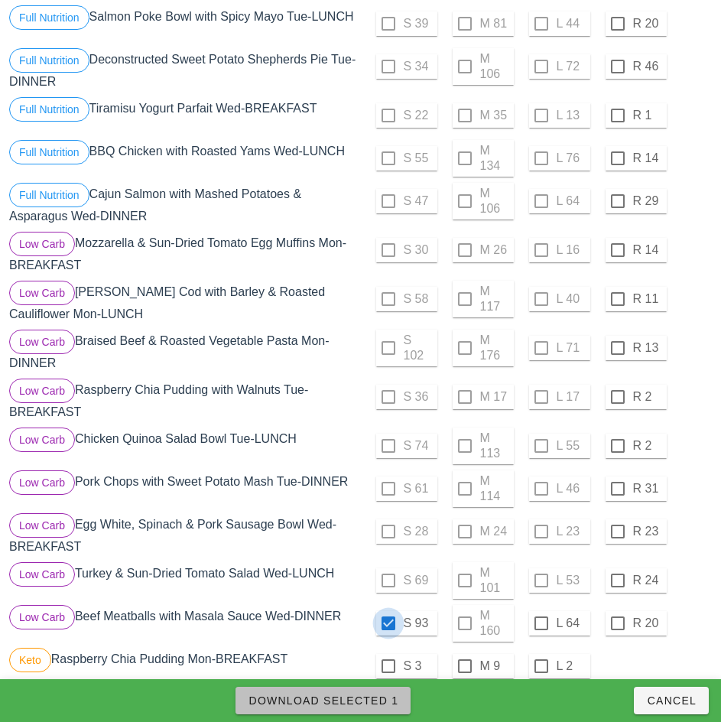
click at [371, 705] on span "Download Selected 1" at bounding box center [323, 701] width 151 height 12
checkbox input "false"
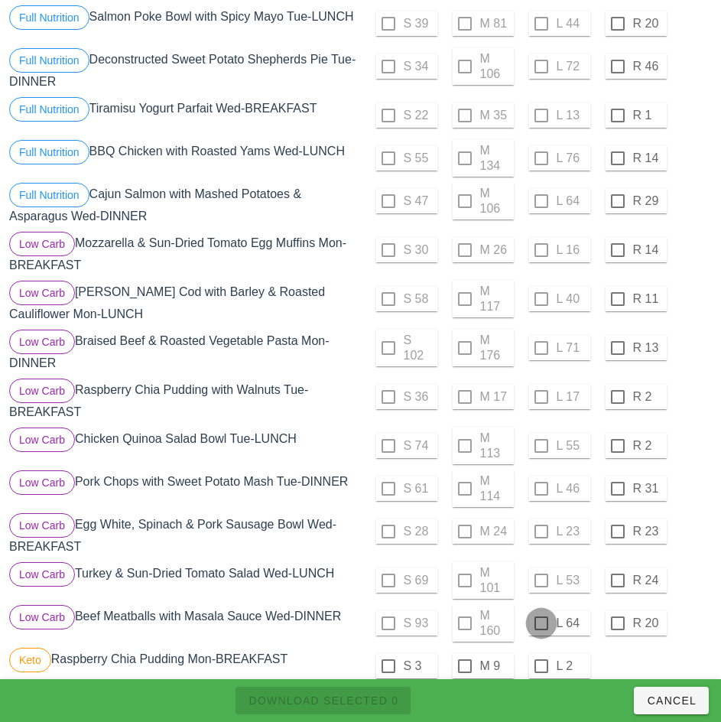
click at [542, 623] on div at bounding box center [542, 623] width 26 height 26
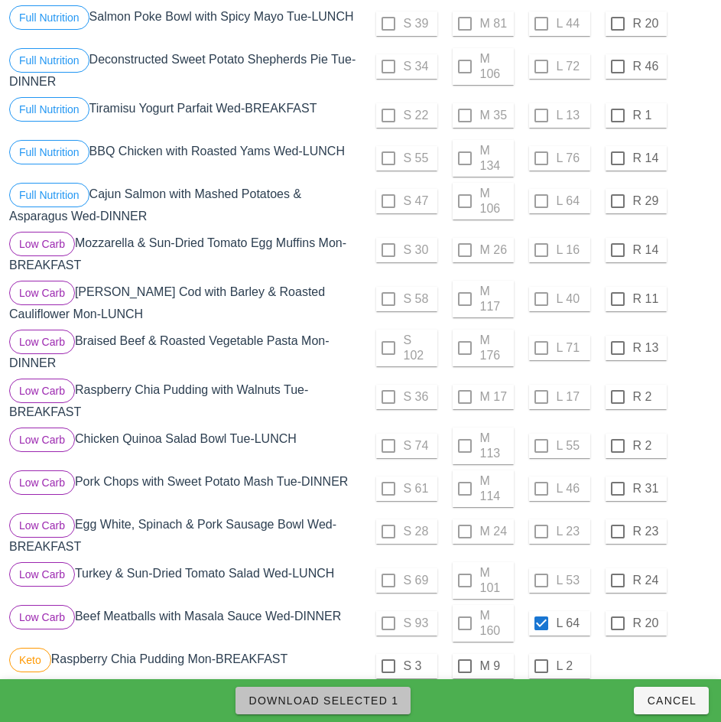
click at [376, 703] on span "Download Selected 1" at bounding box center [323, 701] width 151 height 12
checkbox input "false"
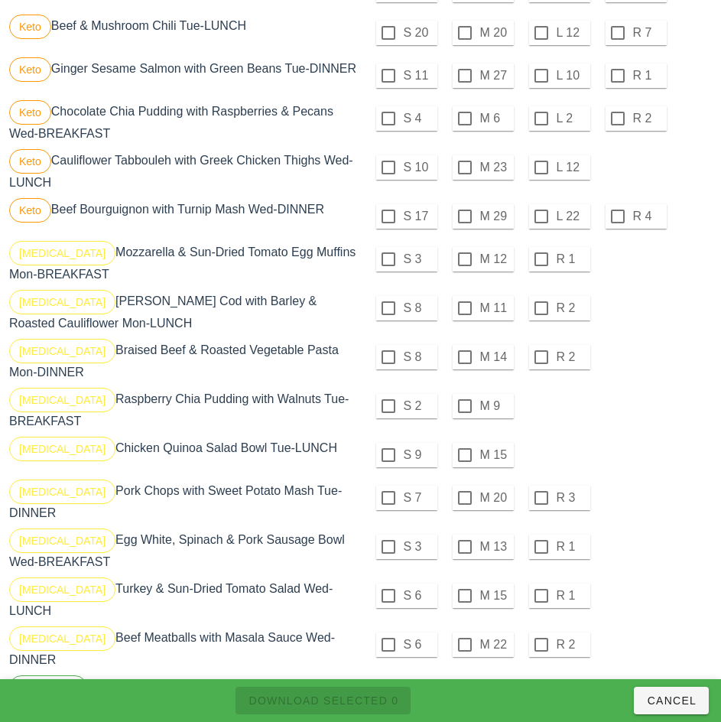
scroll to position [1159, 0]
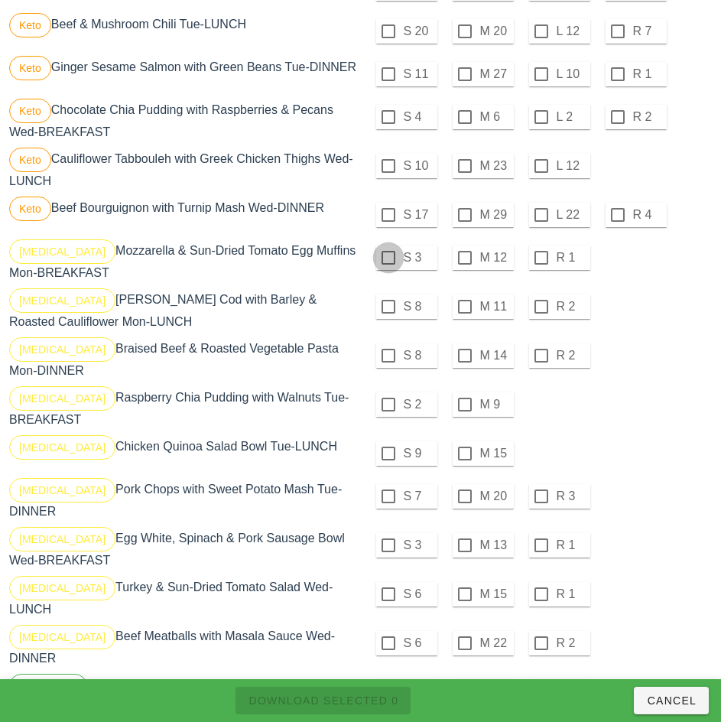
click at [388, 264] on div at bounding box center [389, 258] width 26 height 26
click at [388, 313] on div at bounding box center [389, 307] width 26 height 26
checkbox input "true"
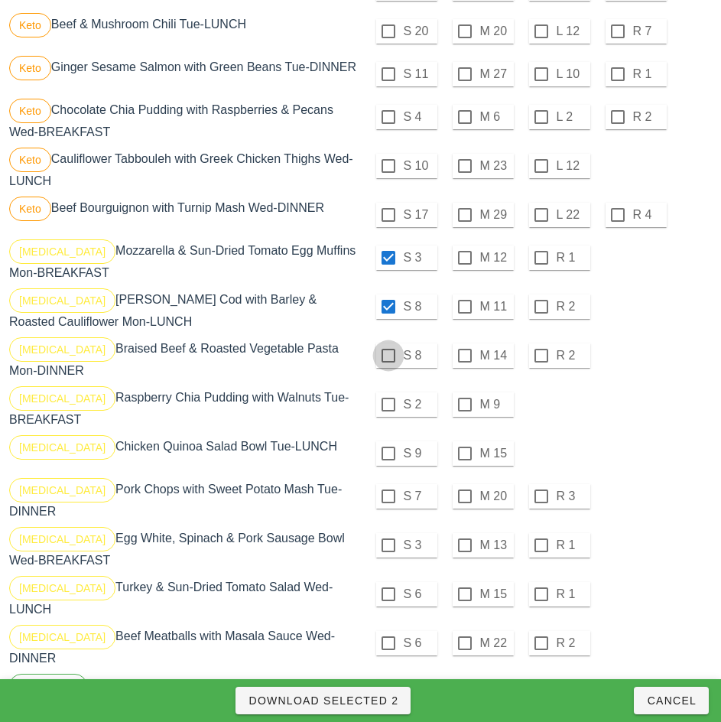
click at [389, 363] on div at bounding box center [389, 356] width 26 height 26
checkbox input "true"
click at [387, 412] on div at bounding box center [389, 405] width 26 height 26
checkbox input "true"
click at [464, 460] on div at bounding box center [465, 454] width 26 height 26
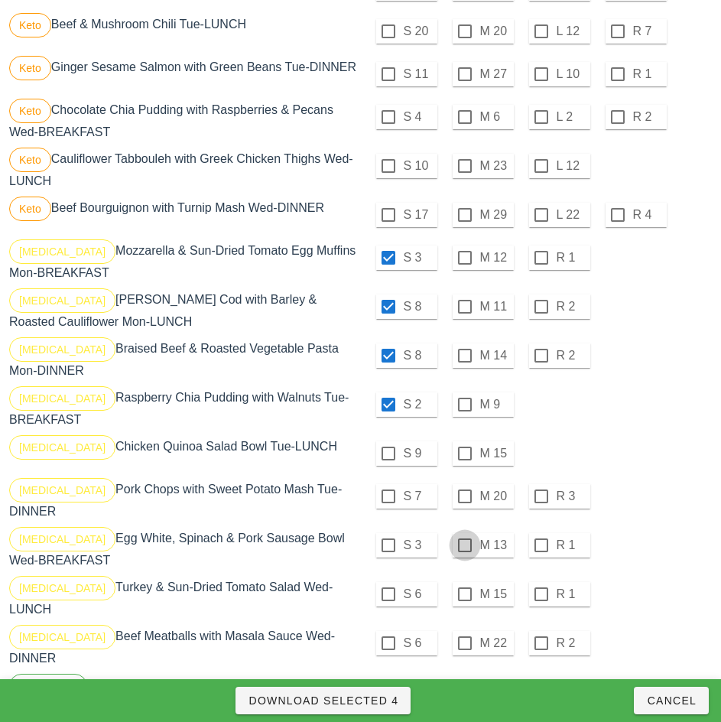
click at [464, 503] on div at bounding box center [465, 496] width 26 height 26
click at [464, 548] on div at bounding box center [465, 545] width 26 height 26
checkbox input "true"
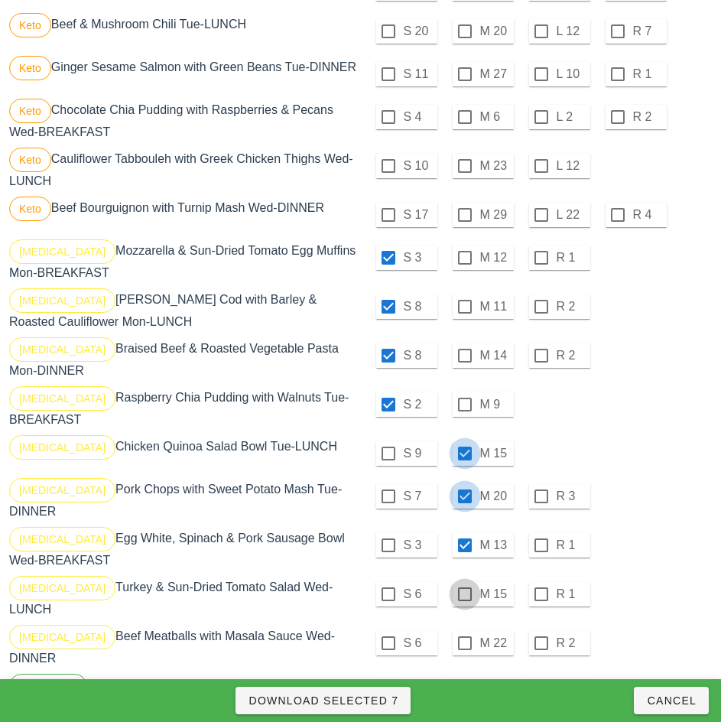
click at [464, 594] on div at bounding box center [465, 594] width 26 height 26
checkbox input "true"
click at [462, 639] on div at bounding box center [465, 643] width 26 height 26
checkbox input "true"
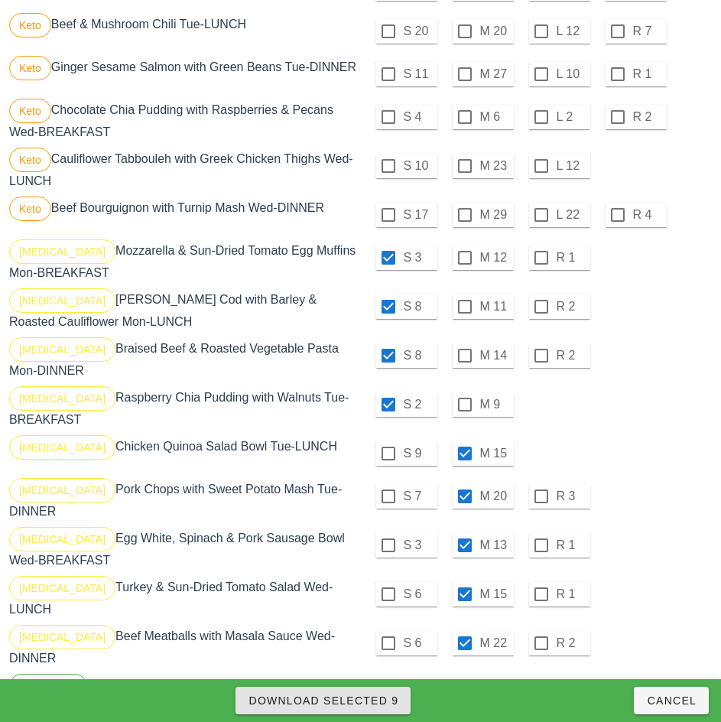
click at [362, 701] on span "Download Selected 9" at bounding box center [323, 701] width 151 height 12
checkbox input "false"
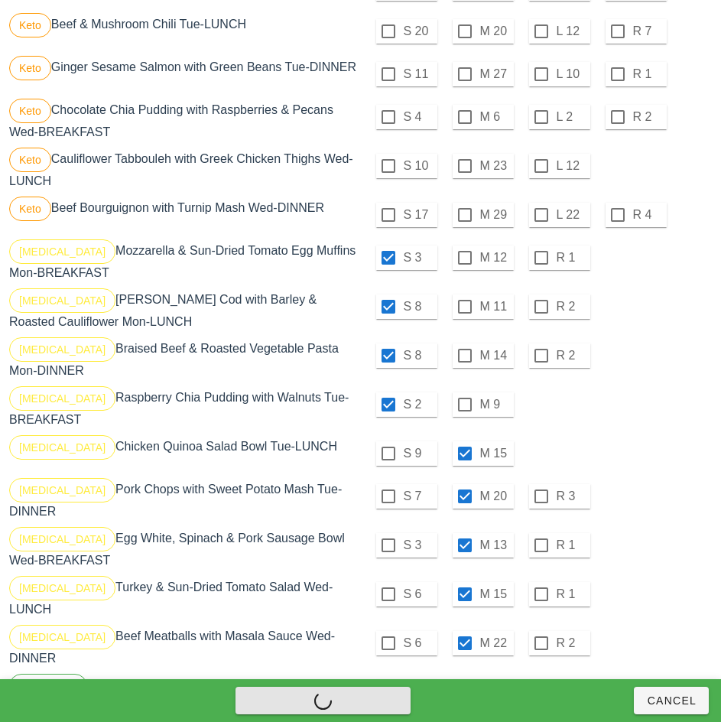
checkbox input "false"
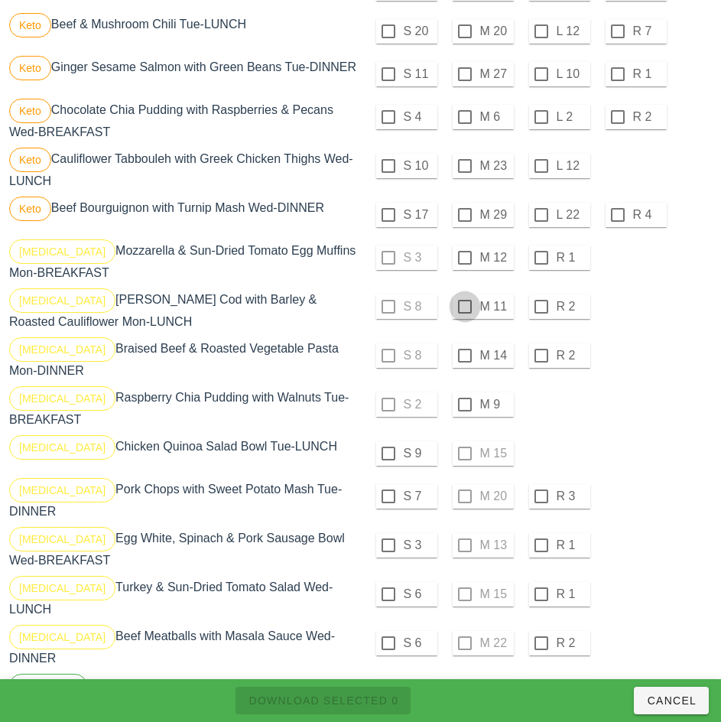
click at [463, 261] on div at bounding box center [465, 258] width 26 height 26
click at [464, 313] on div at bounding box center [465, 307] width 26 height 26
checkbox input "true"
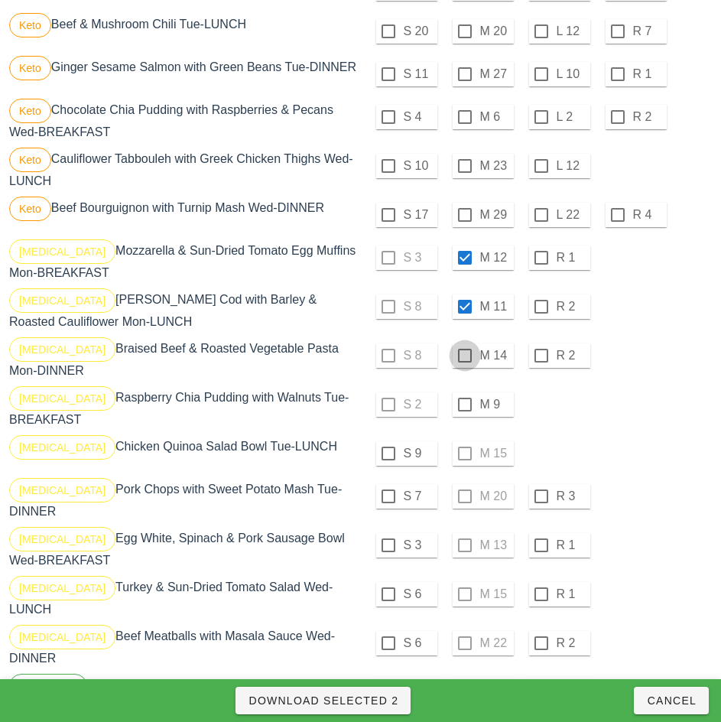
click at [464, 363] on div at bounding box center [465, 356] width 26 height 26
checkbox input "true"
click at [464, 411] on div at bounding box center [465, 405] width 26 height 26
checkbox input "true"
click at [388, 460] on div at bounding box center [389, 454] width 26 height 26
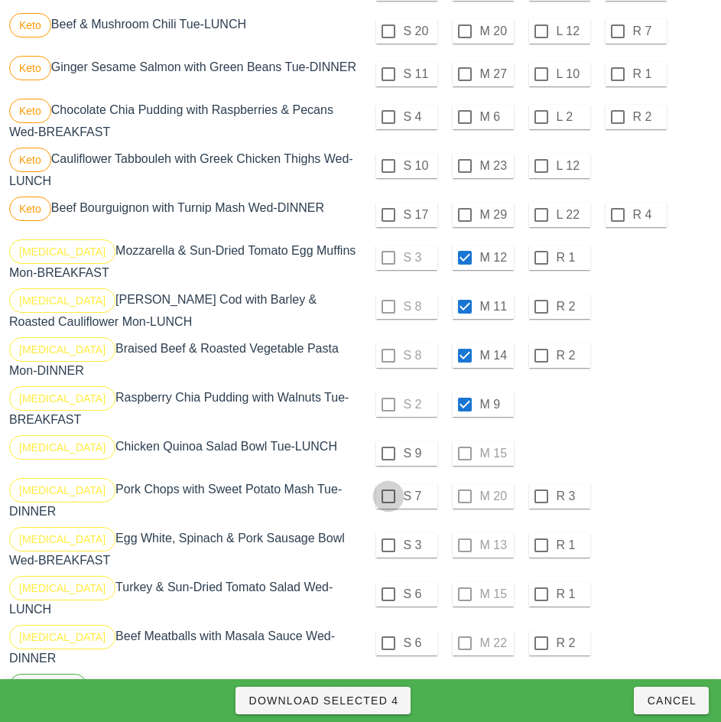
click at [389, 500] on div at bounding box center [389, 496] width 26 height 26
checkbox input "true"
click at [387, 547] on div at bounding box center [389, 545] width 26 height 26
checkbox input "true"
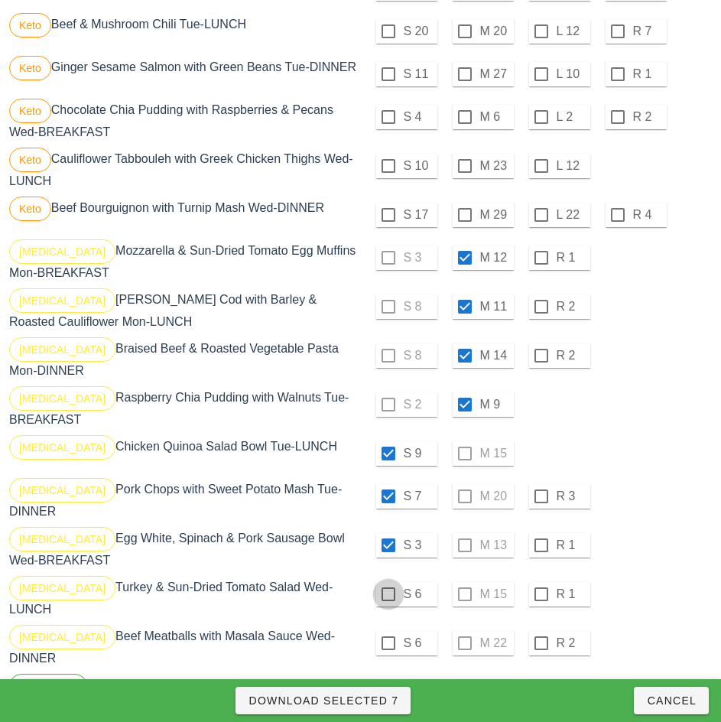
click at [389, 594] on div at bounding box center [389, 594] width 26 height 26
checkbox input "true"
click at [388, 637] on div at bounding box center [389, 643] width 26 height 26
checkbox input "true"
click at [371, 706] on span "Download Selected 9" at bounding box center [323, 701] width 151 height 12
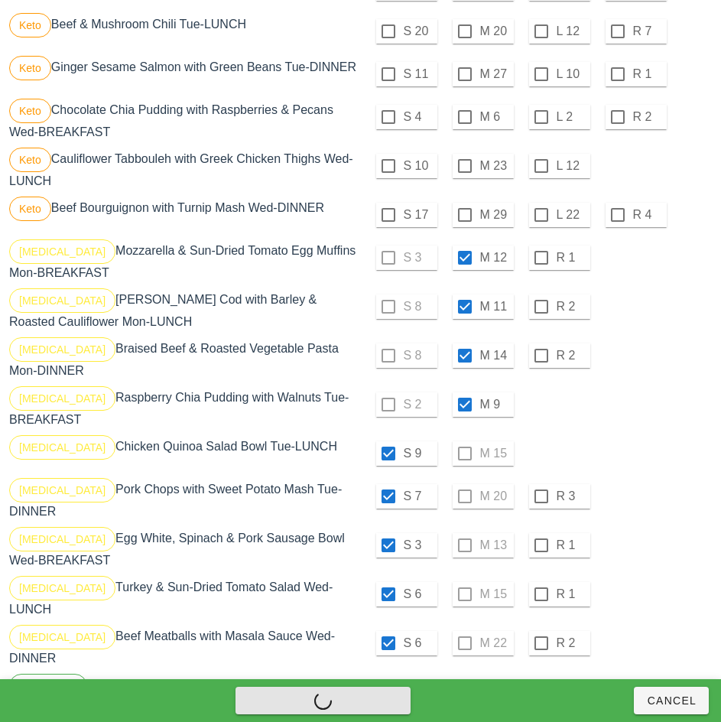
checkbox input "false"
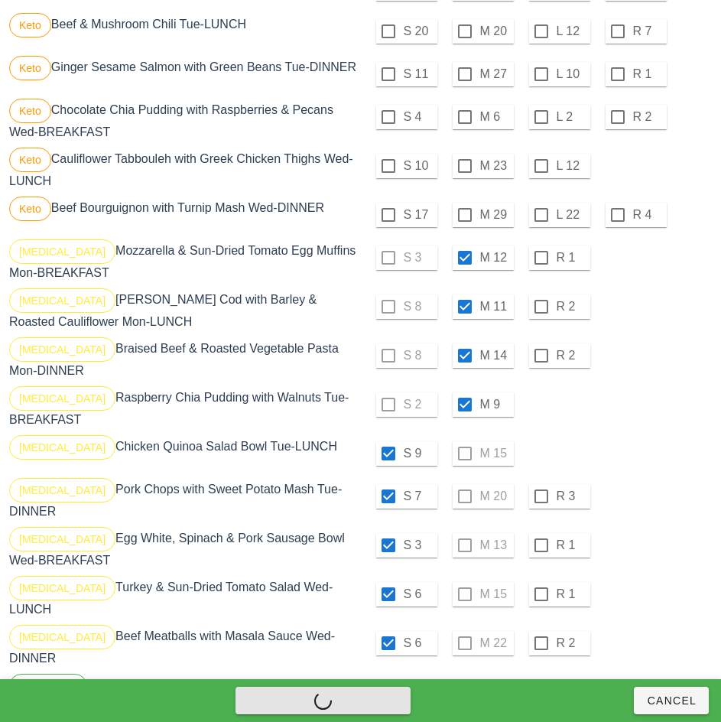
checkbox input "false"
